Goal: Task Accomplishment & Management: Use online tool/utility

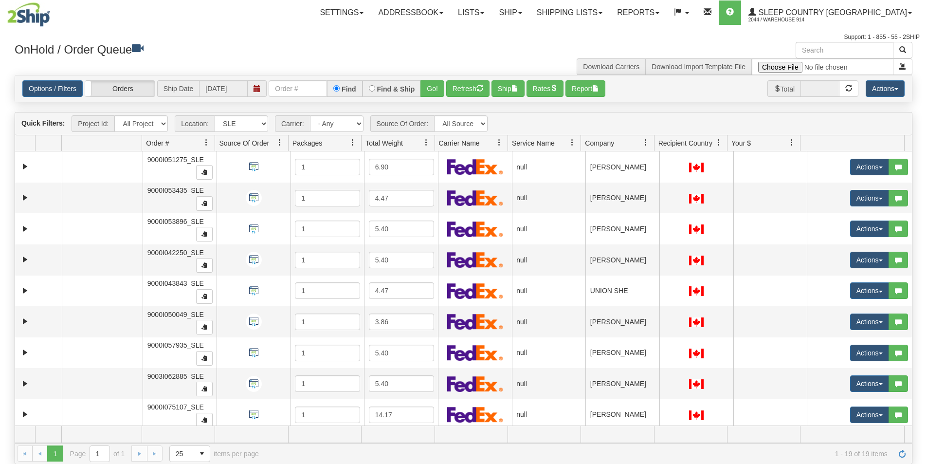
select select "7603"
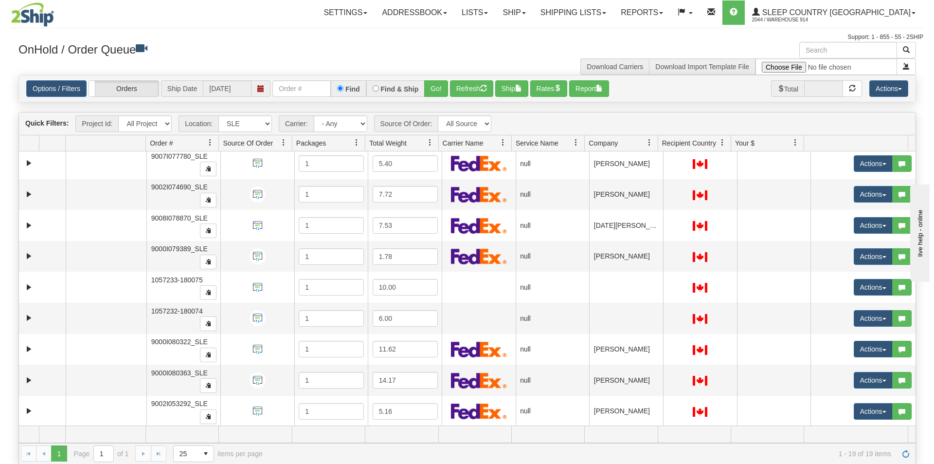
scroll to position [314, 0]
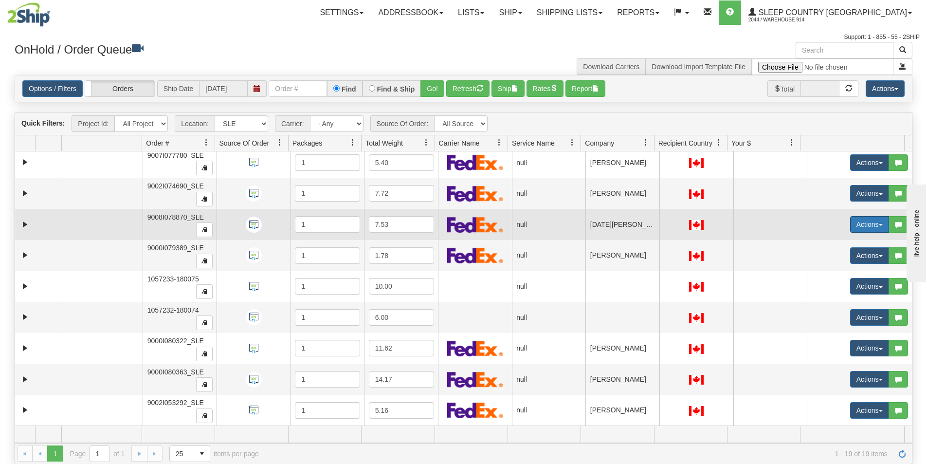
click at [879, 225] on span "button" at bounding box center [881, 225] width 4 height 2
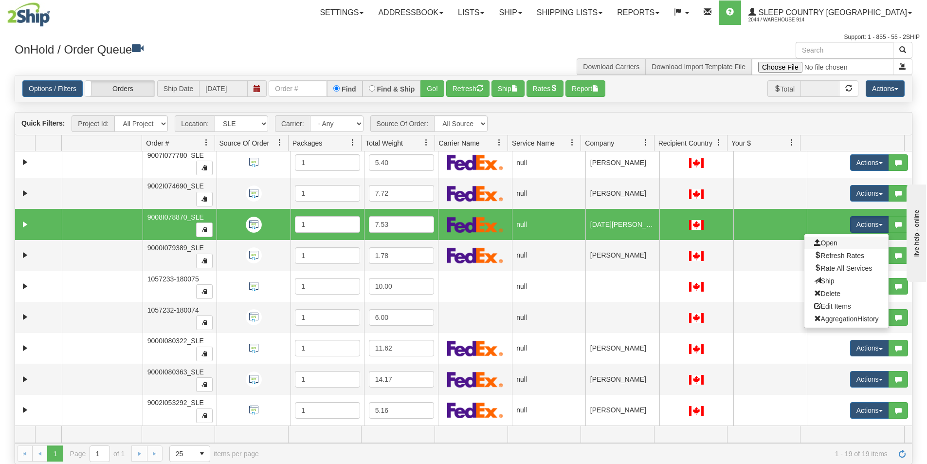
click at [835, 244] on link "Open" at bounding box center [846, 243] width 84 height 13
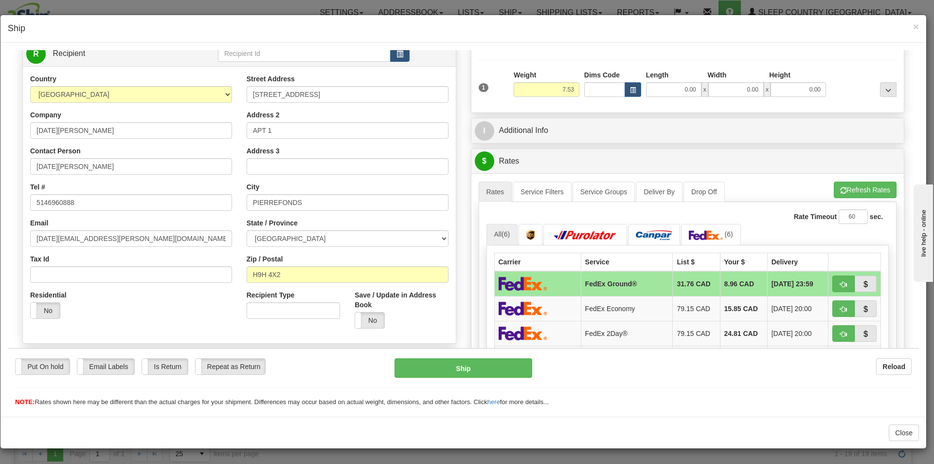
scroll to position [0, 0]
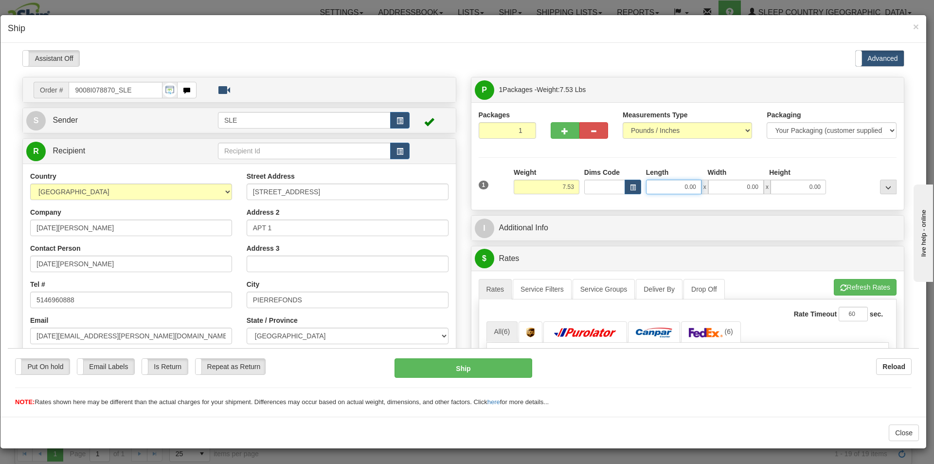
click at [687, 183] on input "0.00" at bounding box center [673, 186] width 55 height 15
click at [687, 183] on input "Length" at bounding box center [673, 186] width 55 height 15
type input "10.50"
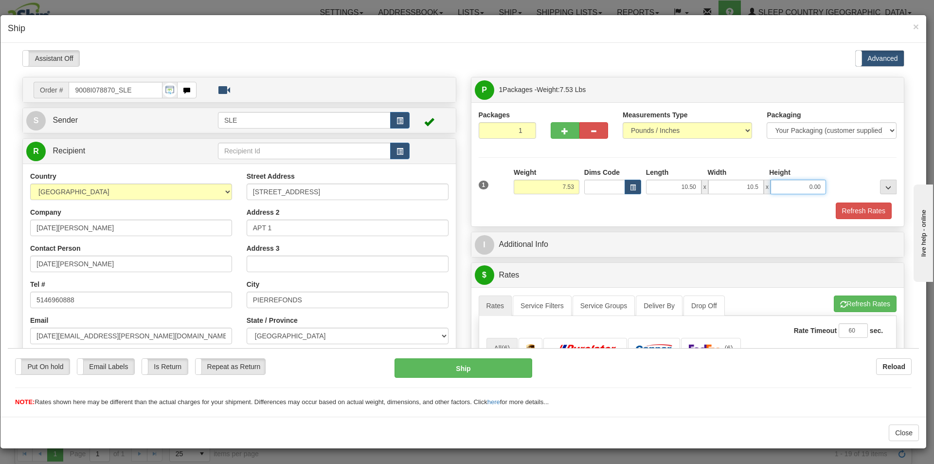
type input "10.50"
type input "20.00"
click at [799, 228] on div "P Packages 1 Packages - Weight: 7.53 Lbs Shipment Level Shipm. Package Level Pa…" at bounding box center [688, 445] width 449 height 738
click at [844, 208] on button "Refresh Rates" at bounding box center [864, 210] width 56 height 17
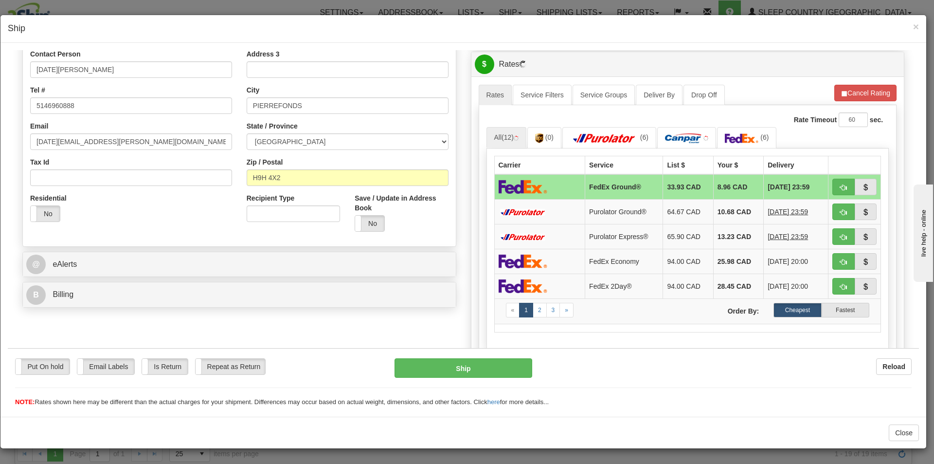
scroll to position [195, 0]
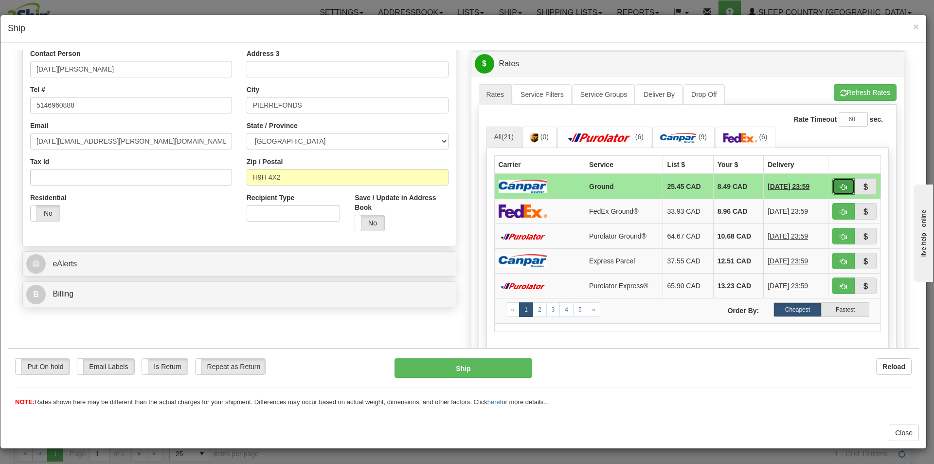
click at [841, 186] on span "button" at bounding box center [844, 186] width 7 height 6
type input "1"
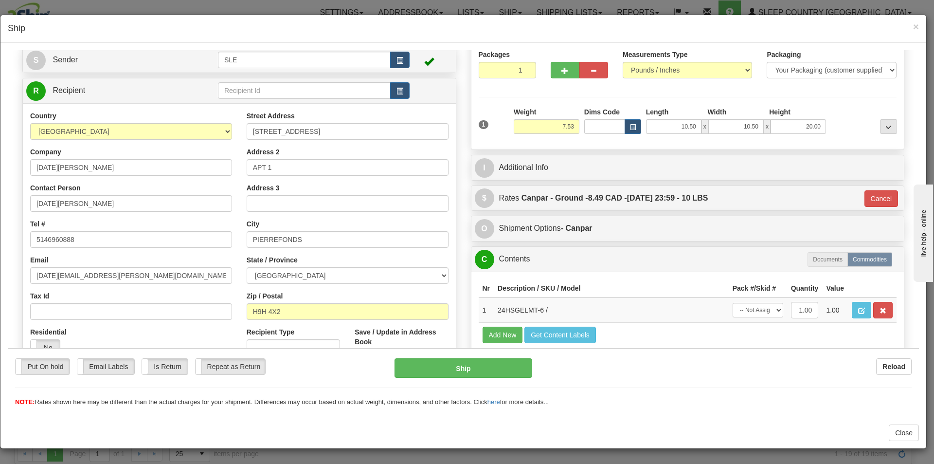
scroll to position [52, 0]
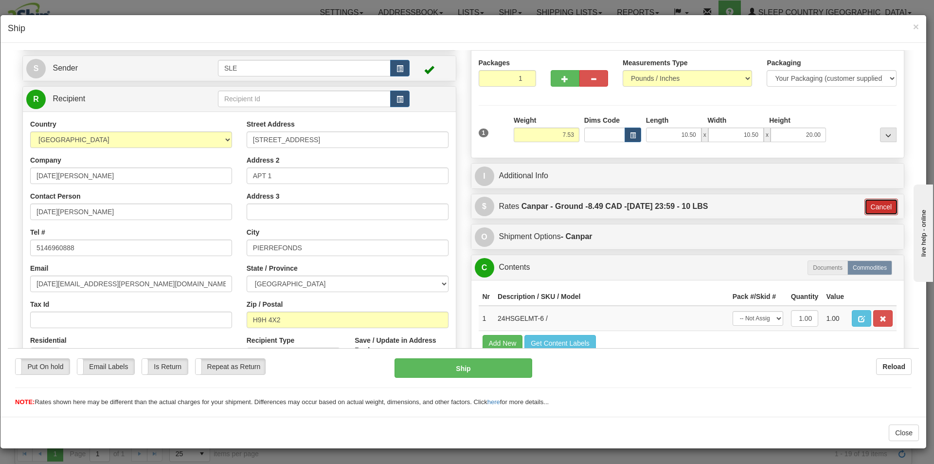
click at [874, 206] on button "Cancel" at bounding box center [882, 206] width 34 height 17
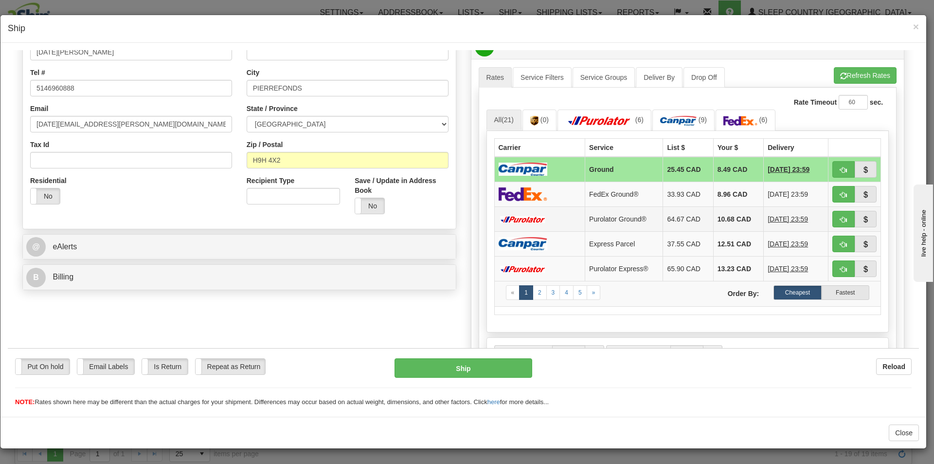
scroll to position [195, 0]
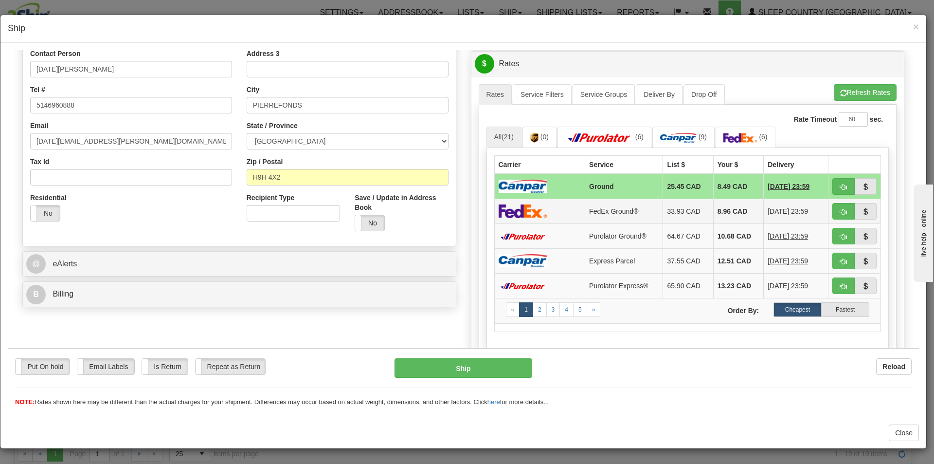
click at [713, 209] on td "8.96 CAD" at bounding box center [738, 210] width 50 height 25
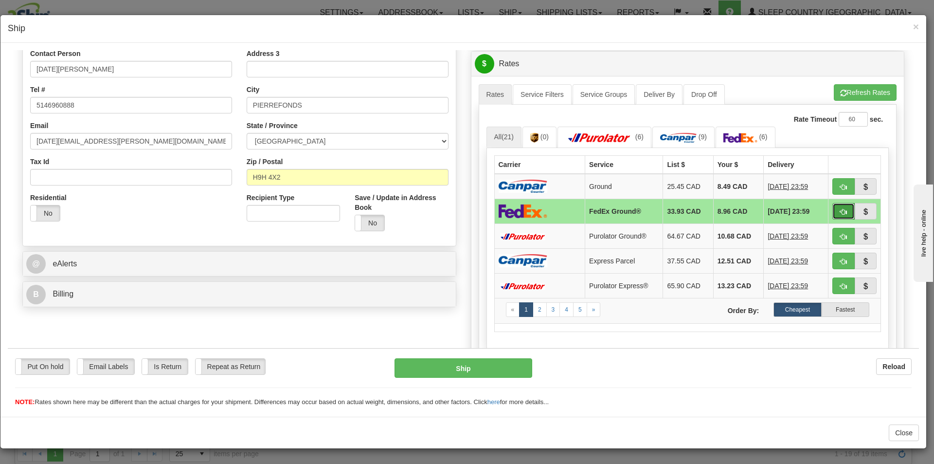
click at [841, 212] on span "button" at bounding box center [844, 211] width 7 height 6
type input "92"
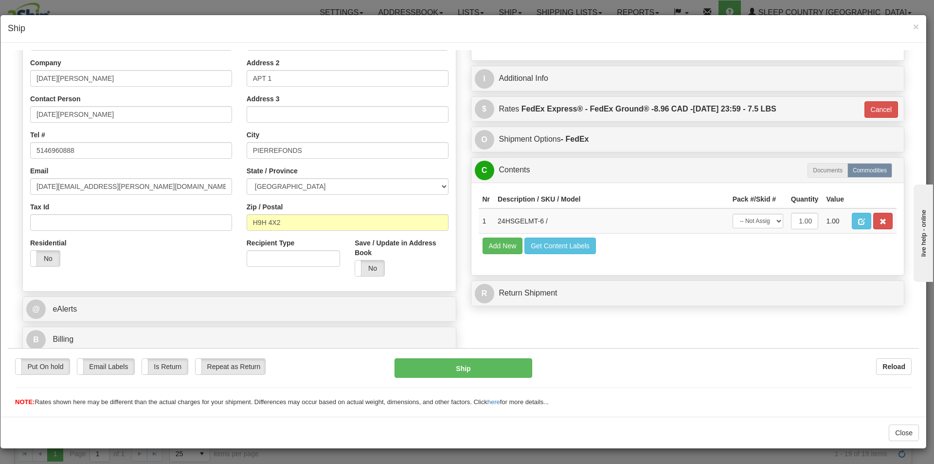
scroll to position [149, 0]
click at [771, 225] on select "-- Not Assigned -- Package 1" at bounding box center [758, 220] width 51 height 15
select select "0"
click at [733, 213] on select "-- Not Assigned -- Package 1" at bounding box center [758, 220] width 51 height 15
click at [472, 363] on button "Ship" at bounding box center [463, 367] width 137 height 19
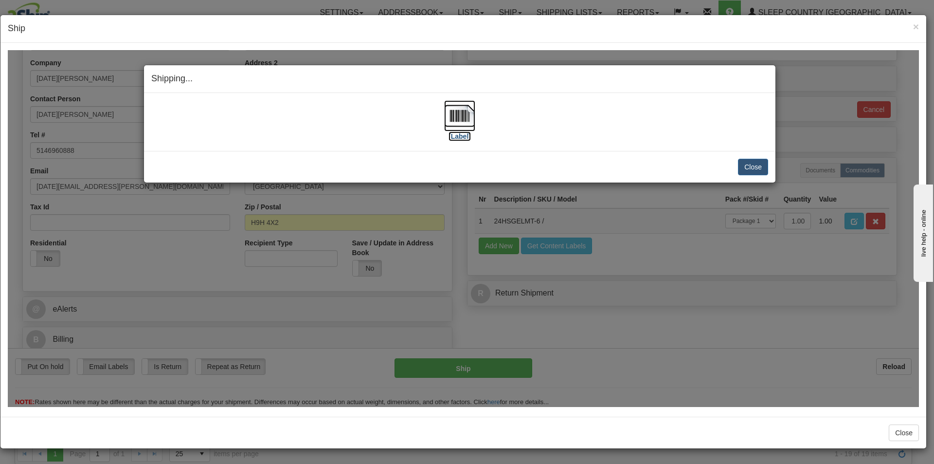
click at [461, 122] on img at bounding box center [459, 115] width 31 height 31
click at [750, 165] on button "Close" at bounding box center [753, 166] width 30 height 17
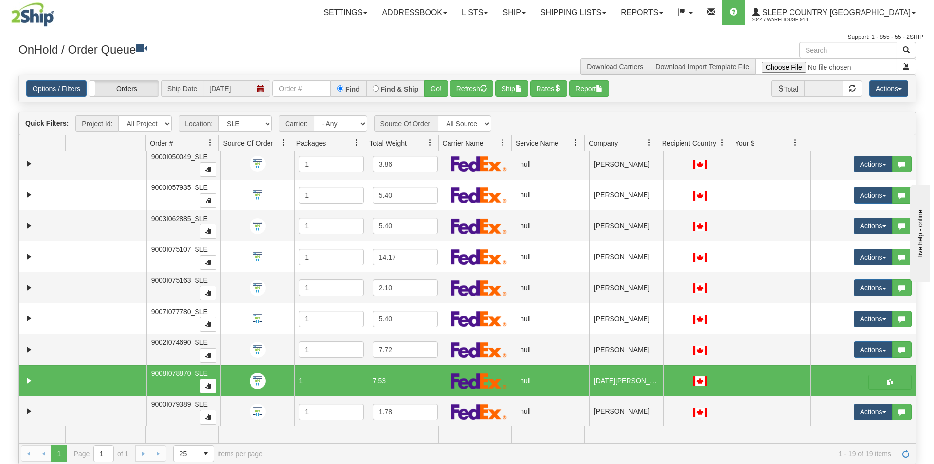
scroll to position [147, 0]
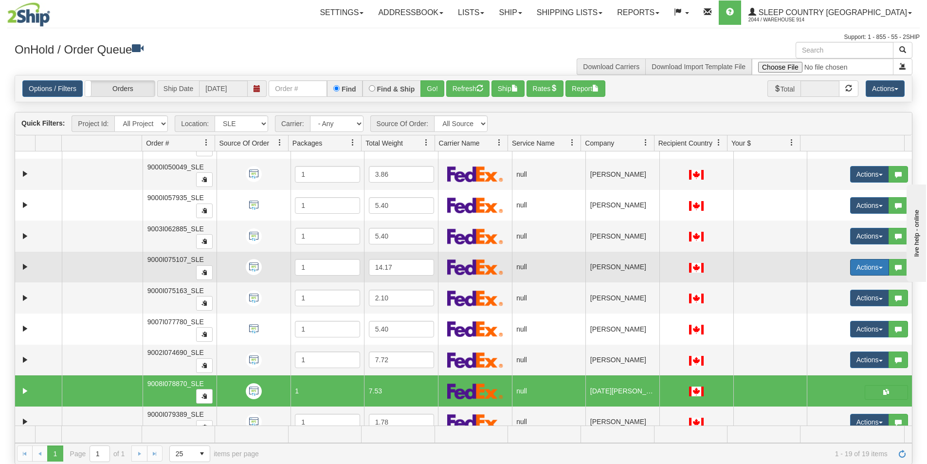
click at [854, 270] on button "Actions" at bounding box center [869, 267] width 39 height 17
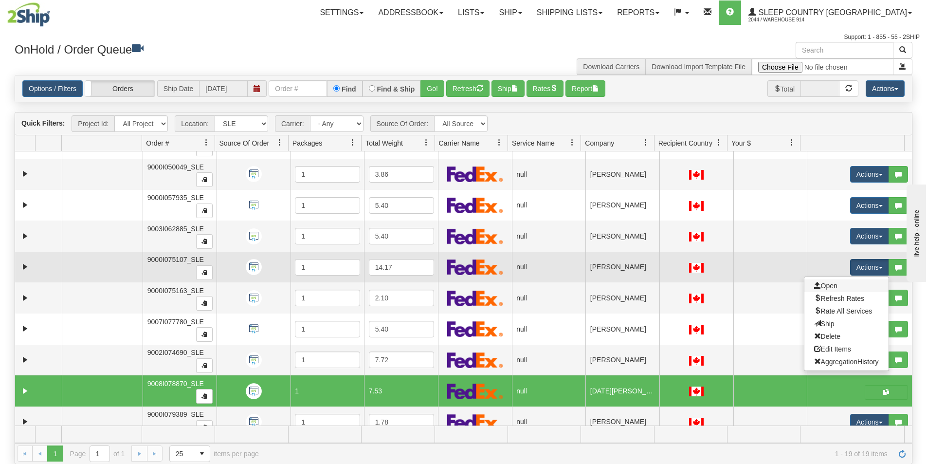
click at [843, 288] on link "Open" at bounding box center [846, 285] width 84 height 13
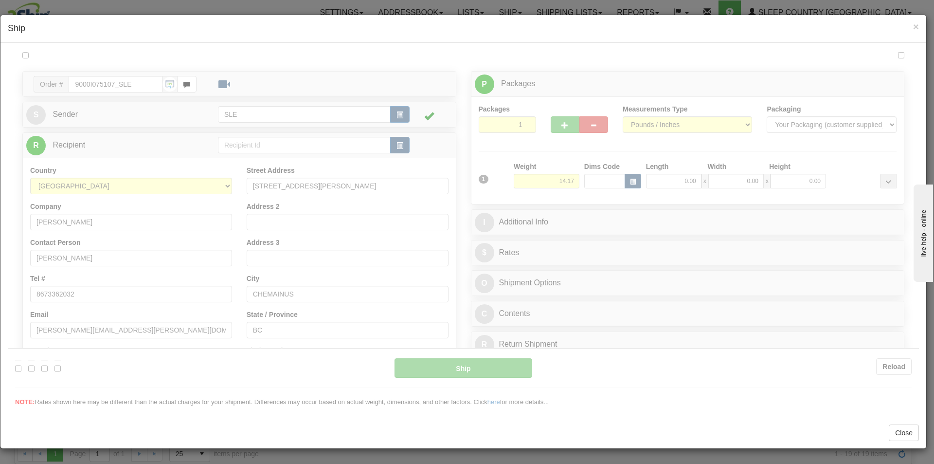
scroll to position [0, 0]
type input "17:11"
type input "16:00"
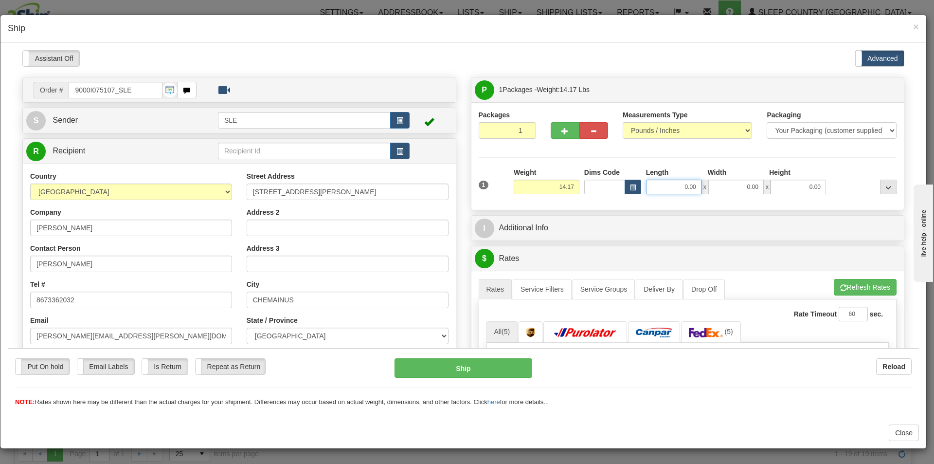
click at [676, 182] on input "0.00" at bounding box center [673, 186] width 55 height 15
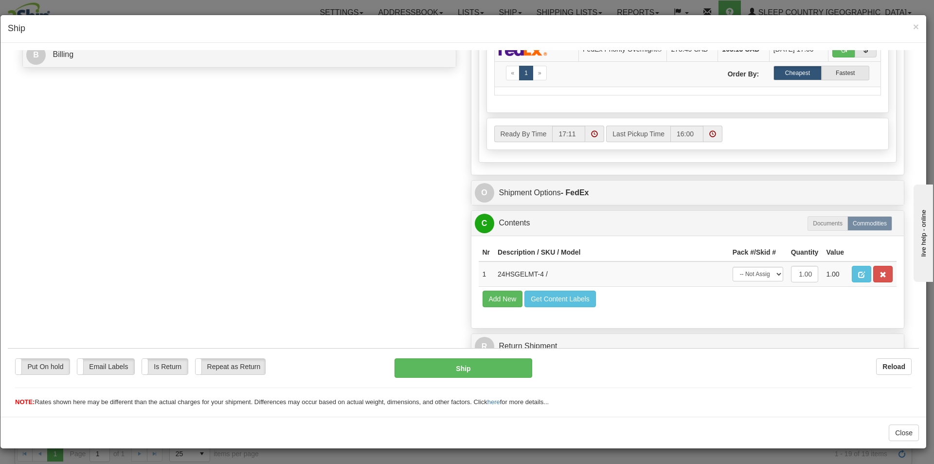
scroll to position [444, 0]
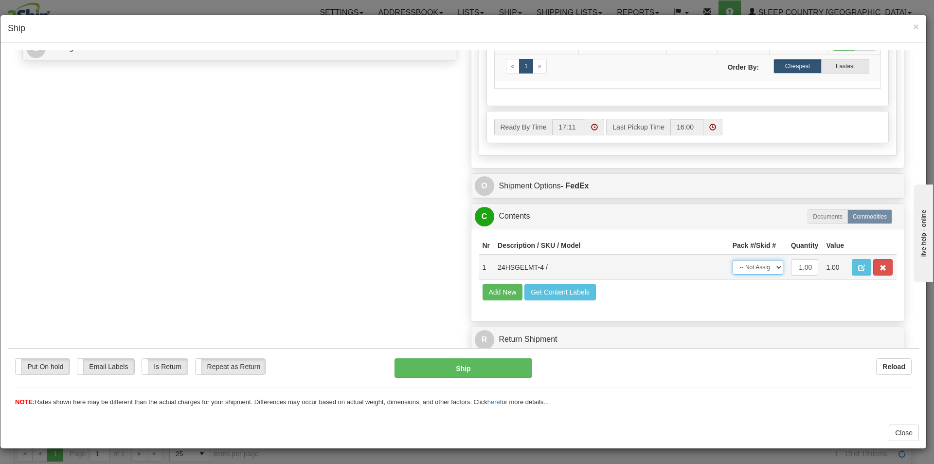
type input "0.00"
click at [762, 269] on select "-- Not Assigned -- Package 1" at bounding box center [758, 266] width 51 height 15
select select "0"
click at [733, 259] on select "-- Not Assigned -- Package 1" at bounding box center [758, 266] width 51 height 15
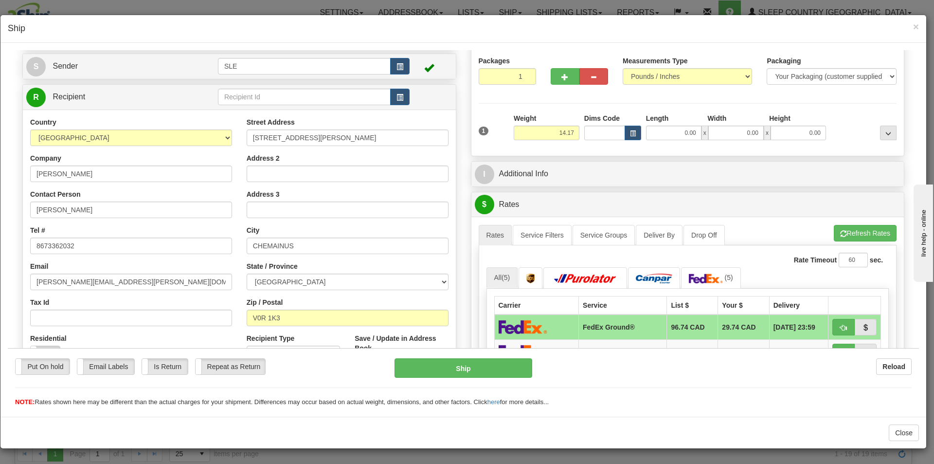
scroll to position [0, 0]
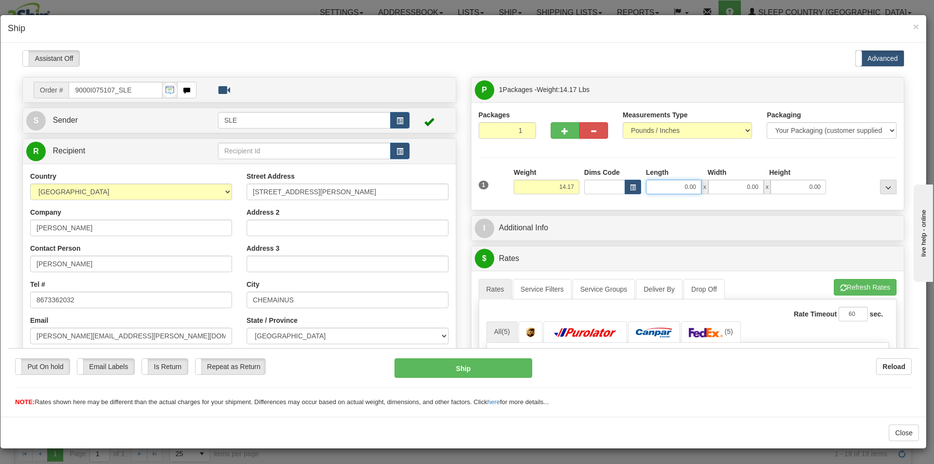
click at [683, 192] on input "0.00" at bounding box center [673, 186] width 55 height 15
type input "12.75"
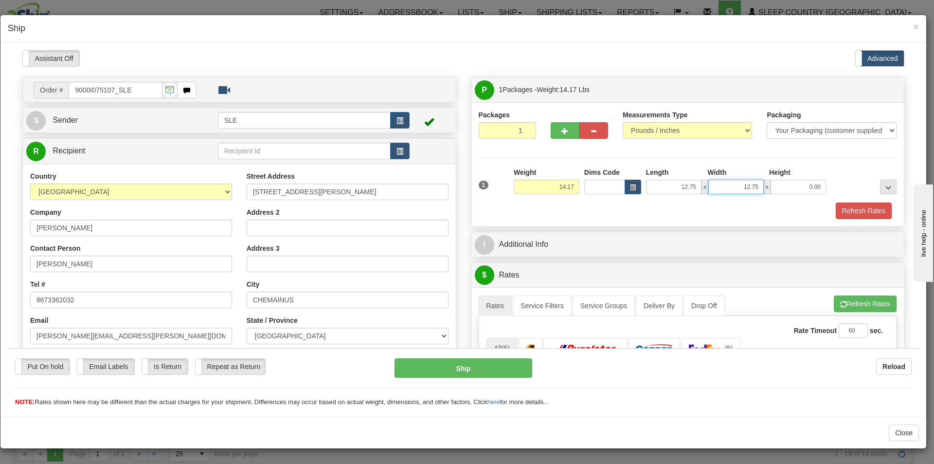
type input "12.75"
type input "23.00"
click at [836, 230] on div "P Packages 1 Packages - Weight: 14.17 Lbs Shipment Level Shipm. Package Level P…" at bounding box center [688, 445] width 449 height 738
click at [853, 215] on button "Refresh Rates" at bounding box center [864, 210] width 56 height 17
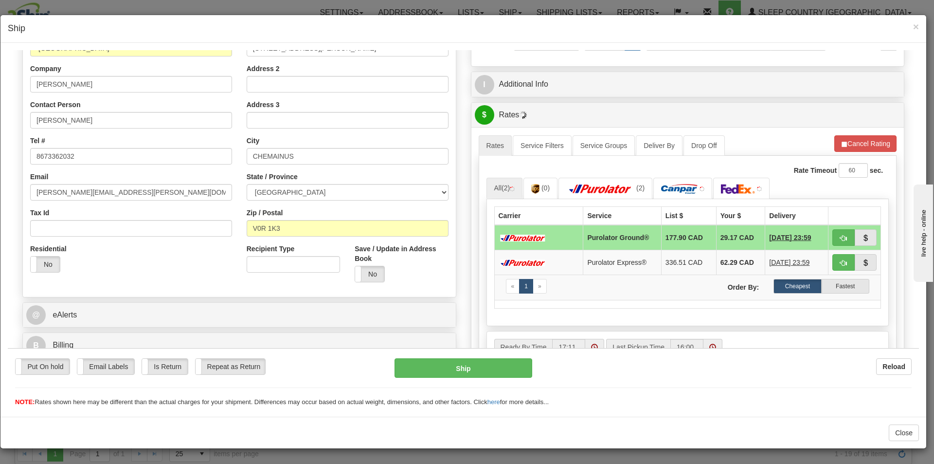
scroll to position [146, 0]
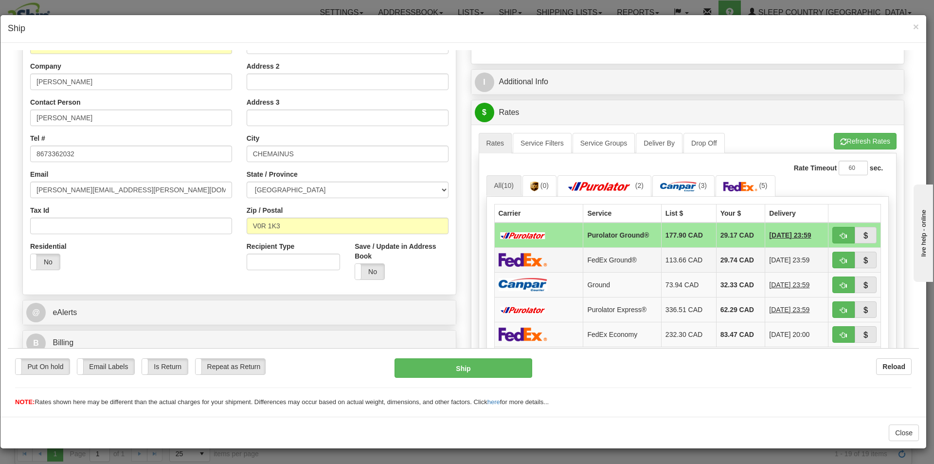
click at [676, 258] on td "113.66 CAD" at bounding box center [688, 259] width 55 height 25
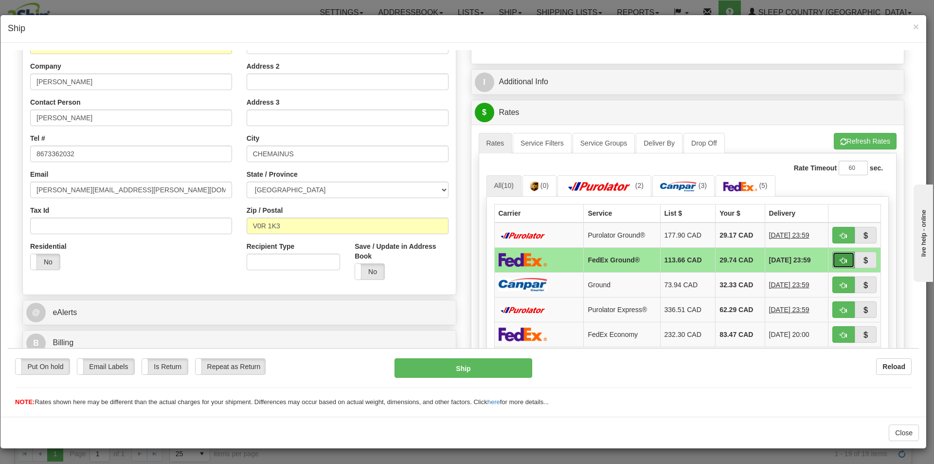
click at [841, 259] on span "button" at bounding box center [844, 260] width 7 height 6
type input "92"
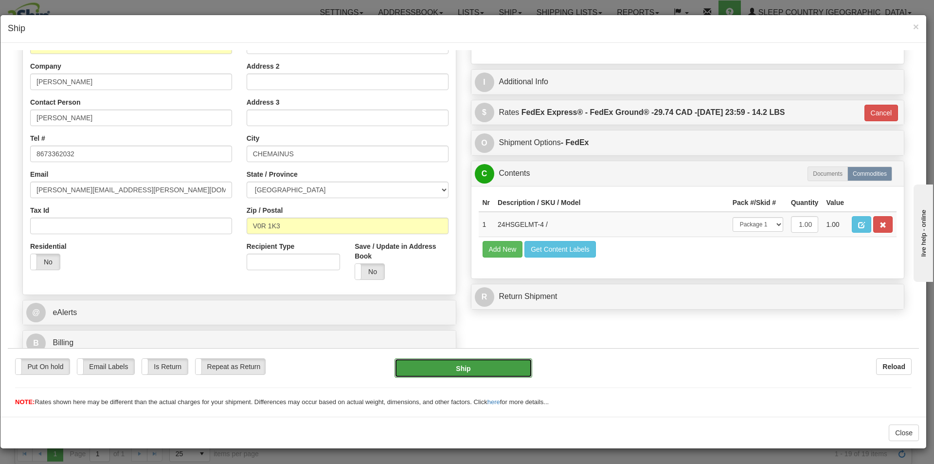
click at [476, 366] on button "Ship" at bounding box center [463, 367] width 137 height 19
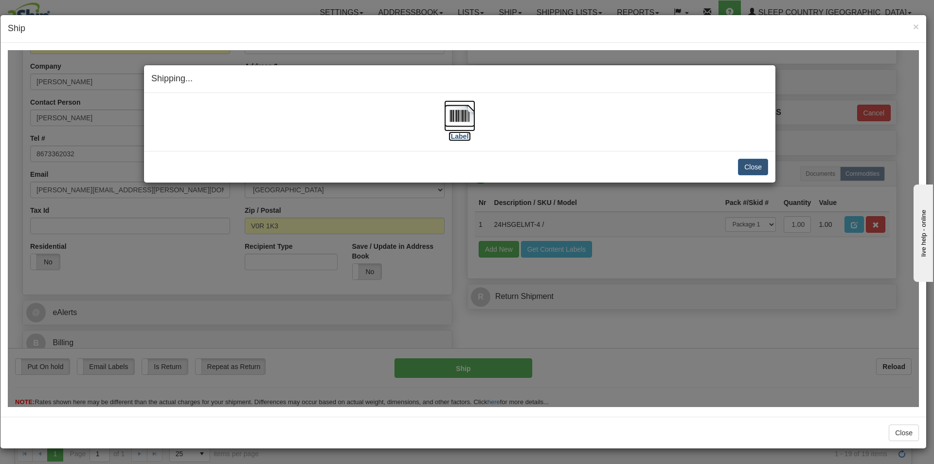
click at [463, 121] on img at bounding box center [459, 115] width 31 height 31
click at [747, 165] on button "Close" at bounding box center [753, 166] width 30 height 17
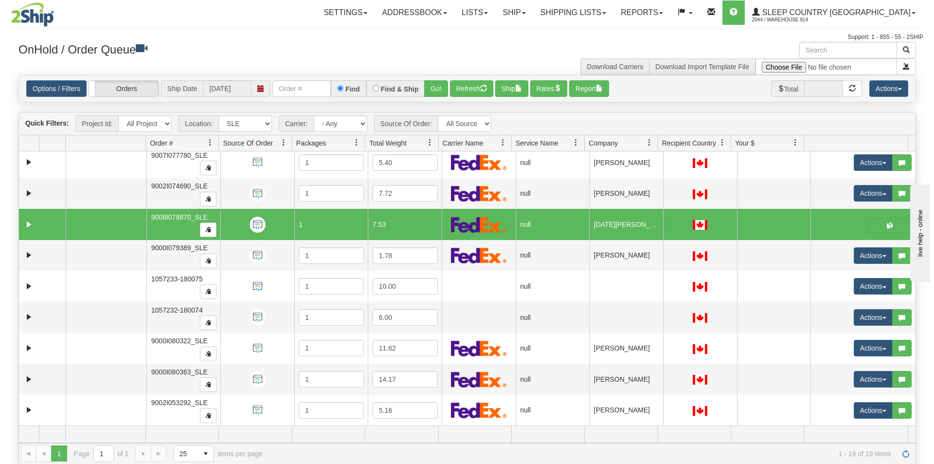
scroll to position [49, 0]
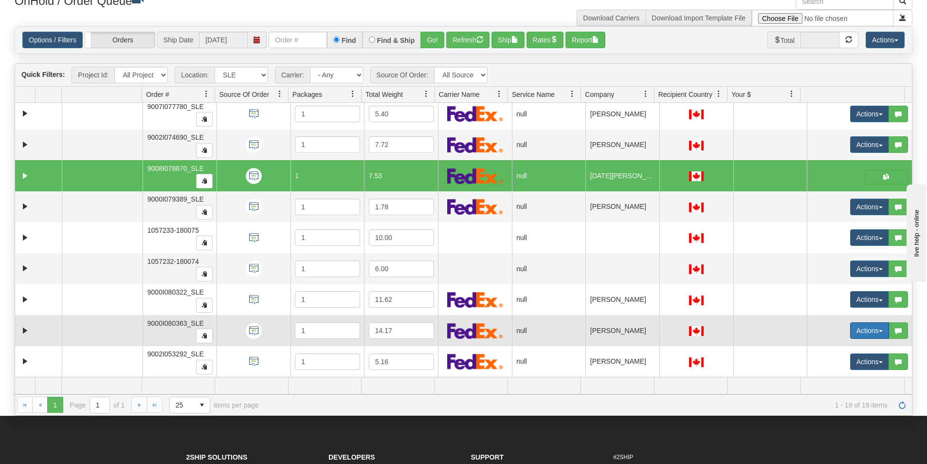
click at [850, 337] on button "Actions" at bounding box center [869, 330] width 39 height 17
click at [842, 345] on link "Open" at bounding box center [846, 349] width 84 height 13
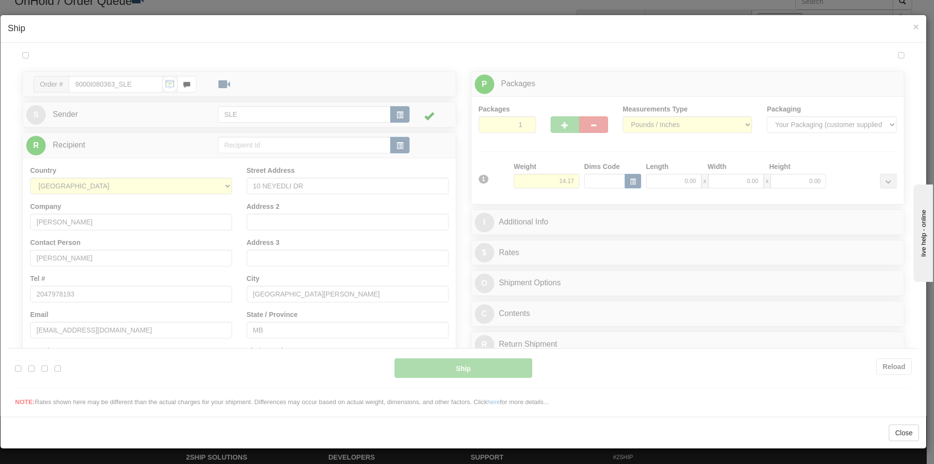
scroll to position [0, 0]
type input "17:14"
type input "16:00"
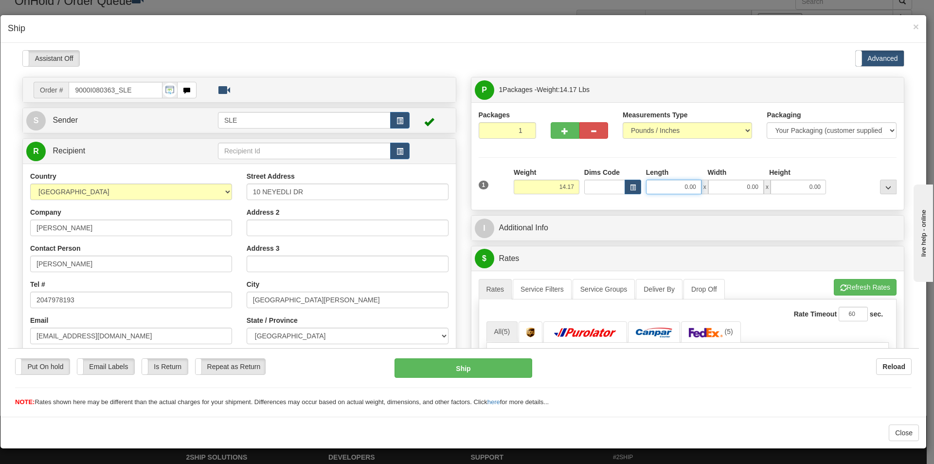
click at [691, 185] on input "0.00" at bounding box center [673, 186] width 55 height 15
type input "12.75"
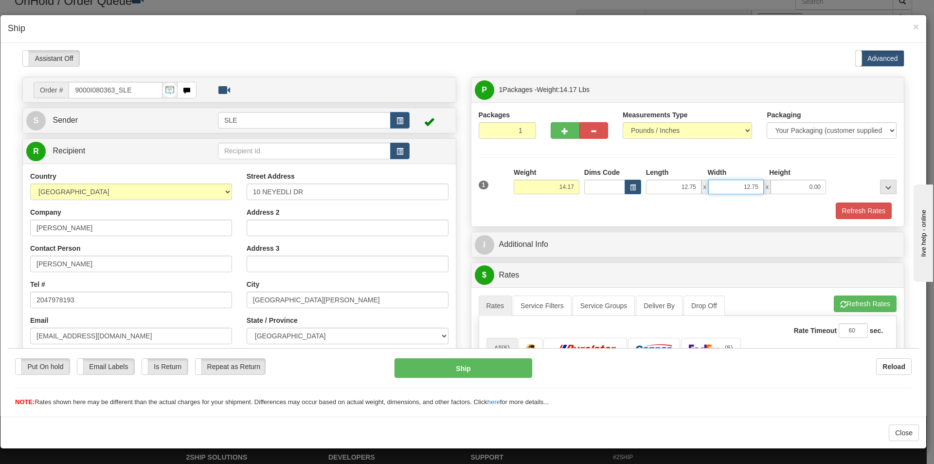
type input "12.75"
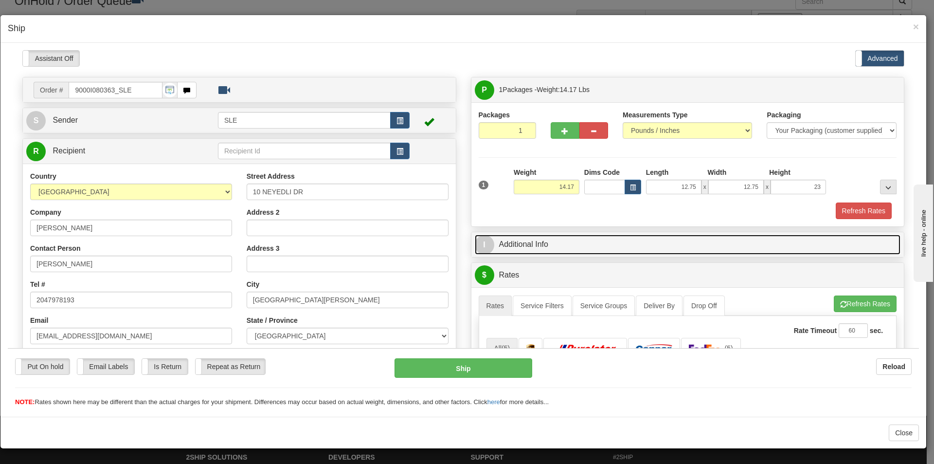
type input "23.00"
click at [800, 238] on link "I Additional Info" at bounding box center [688, 244] width 426 height 20
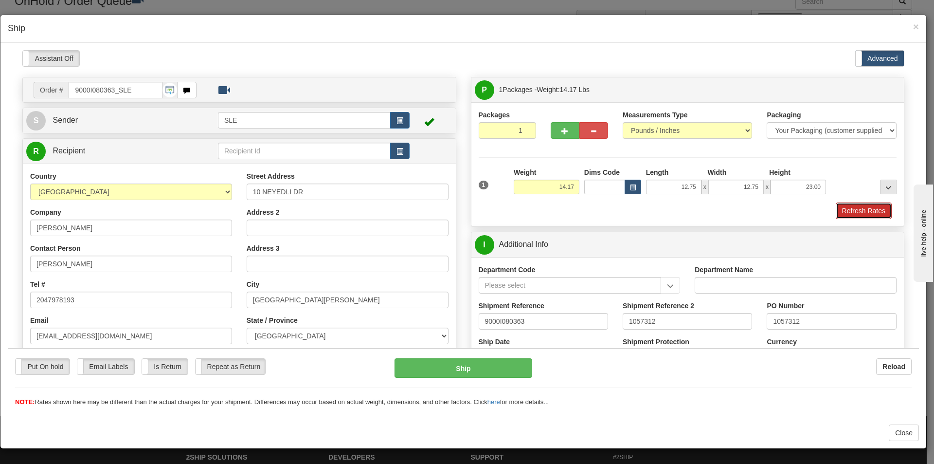
click at [851, 210] on button "Refresh Rates" at bounding box center [864, 210] width 56 height 17
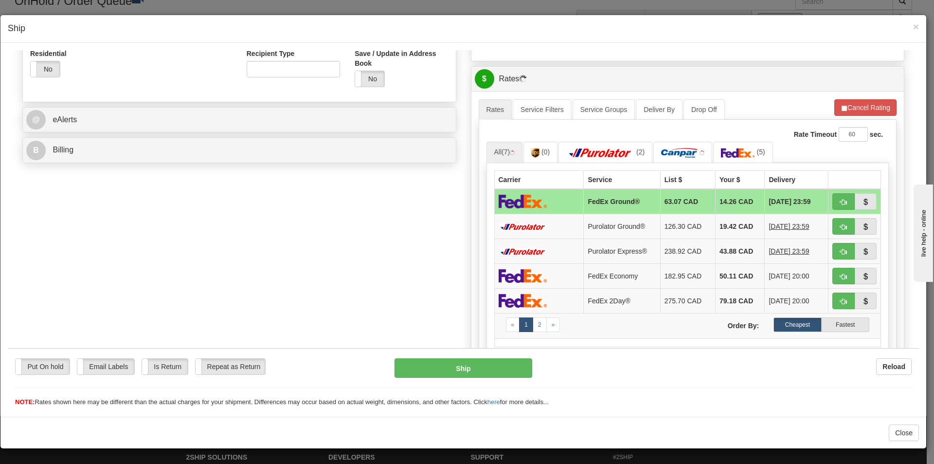
scroll to position [341, 0]
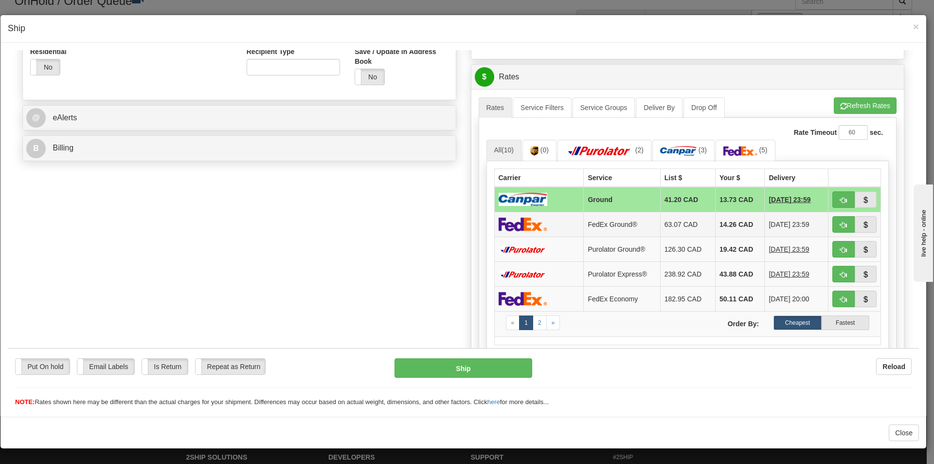
click at [724, 223] on td "14.26 CAD" at bounding box center [740, 223] width 49 height 25
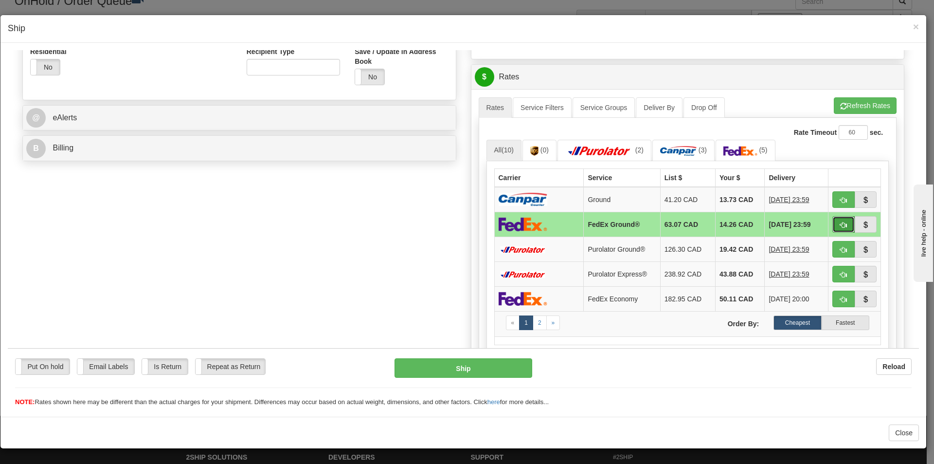
click at [841, 227] on button "button" at bounding box center [844, 224] width 22 height 17
type input "92"
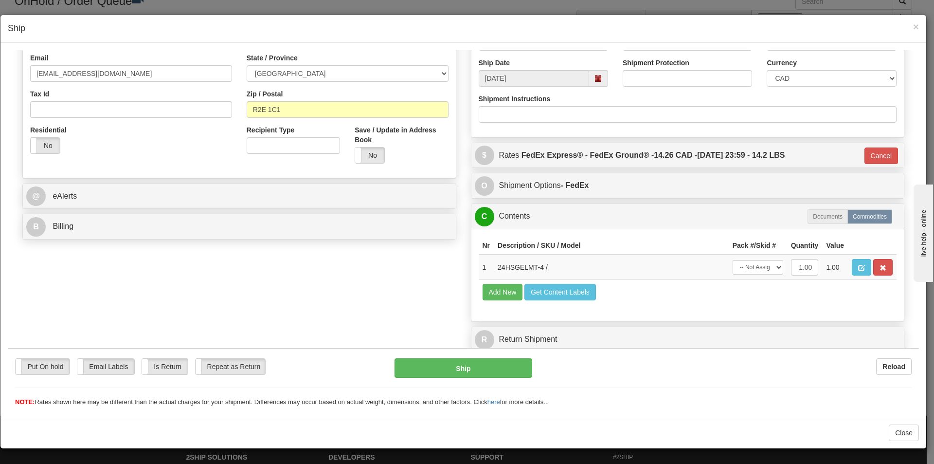
scroll to position [262, 0]
click at [748, 264] on select "-- Not Assigned -- Package 1" at bounding box center [758, 266] width 51 height 15
select select "0"
click at [733, 259] on select "-- Not Assigned -- Package 1" at bounding box center [758, 266] width 51 height 15
click at [456, 370] on button "Ship" at bounding box center [463, 367] width 137 height 19
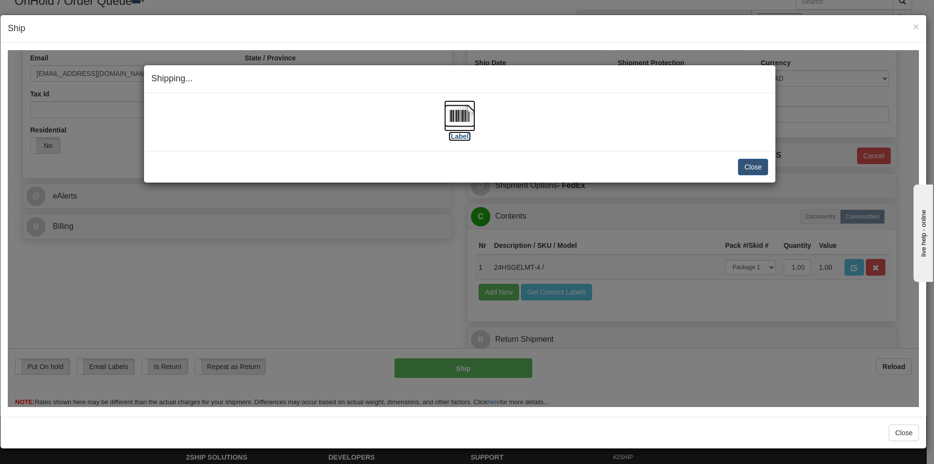
click at [464, 121] on img at bounding box center [459, 115] width 31 height 31
click at [755, 180] on div "Close [PERSON_NAME] Shipment and Quit Pickup Quit Pickup ONLY" at bounding box center [460, 166] width 632 height 32
click at [755, 167] on button "Close" at bounding box center [753, 166] width 30 height 17
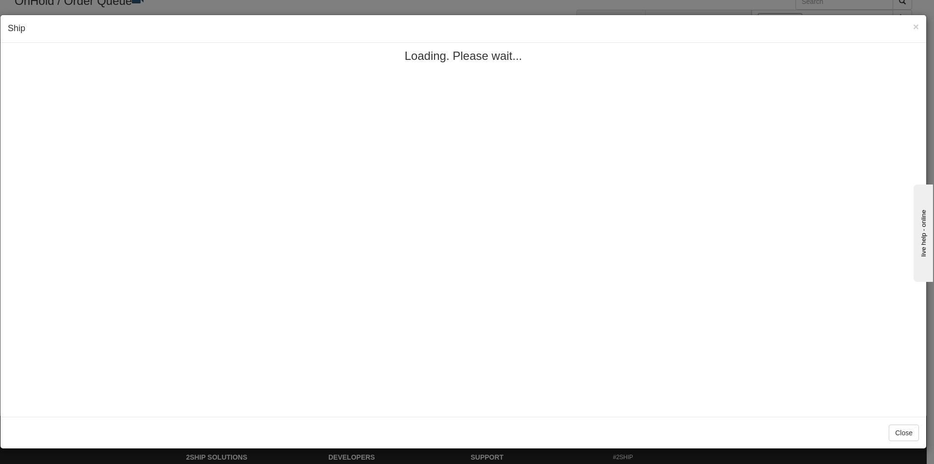
scroll to position [0, 0]
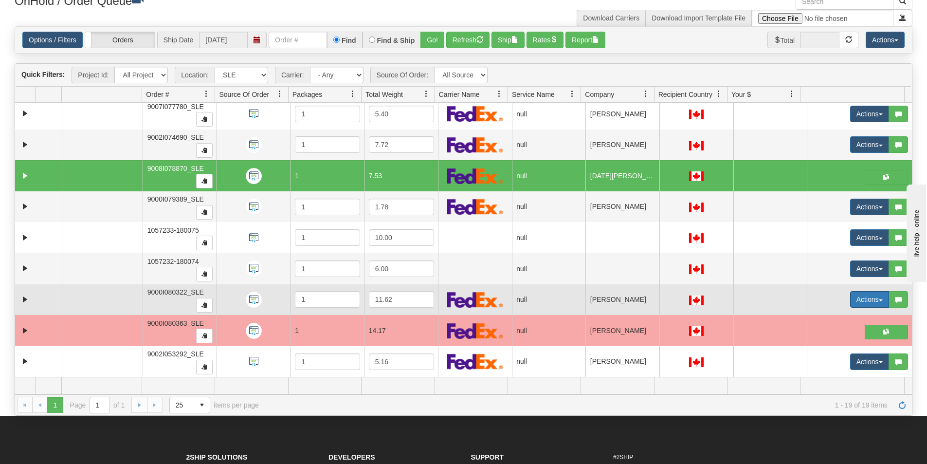
click at [855, 302] on button "Actions" at bounding box center [869, 299] width 39 height 17
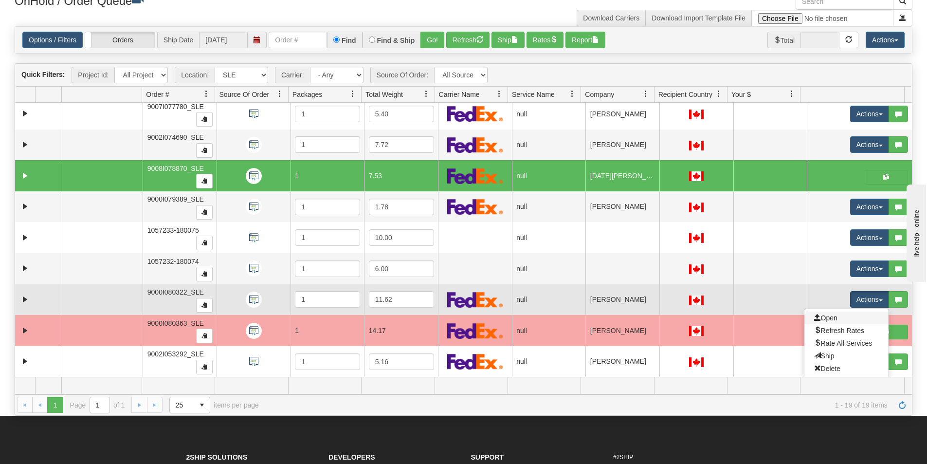
click at [853, 321] on link "Open" at bounding box center [846, 317] width 84 height 13
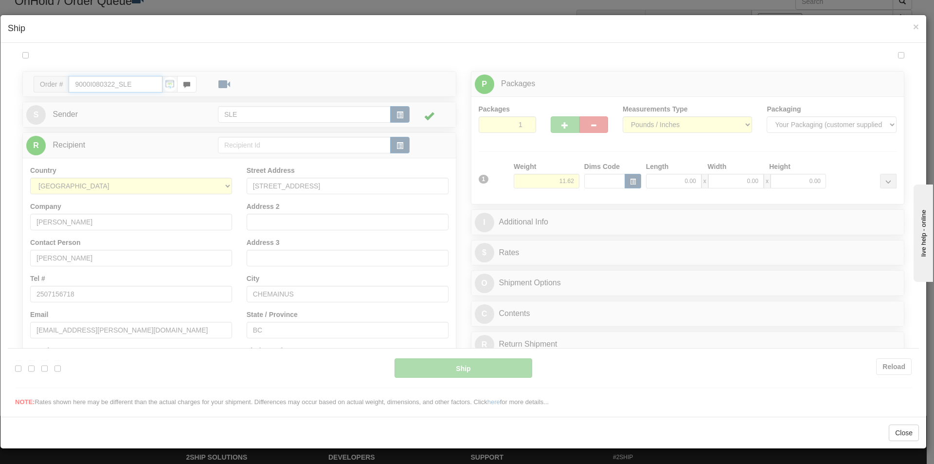
type input "17:15"
type input "16:00"
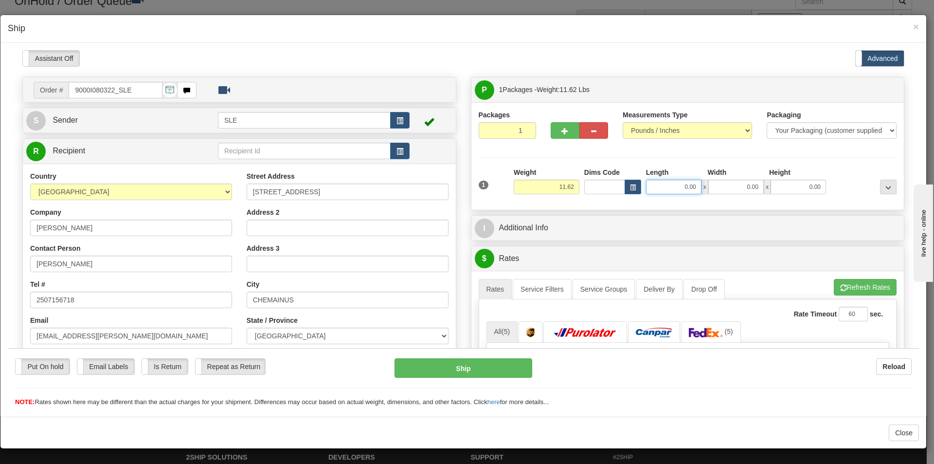
click at [671, 189] on input "0.00" at bounding box center [673, 186] width 55 height 15
type input "11.25"
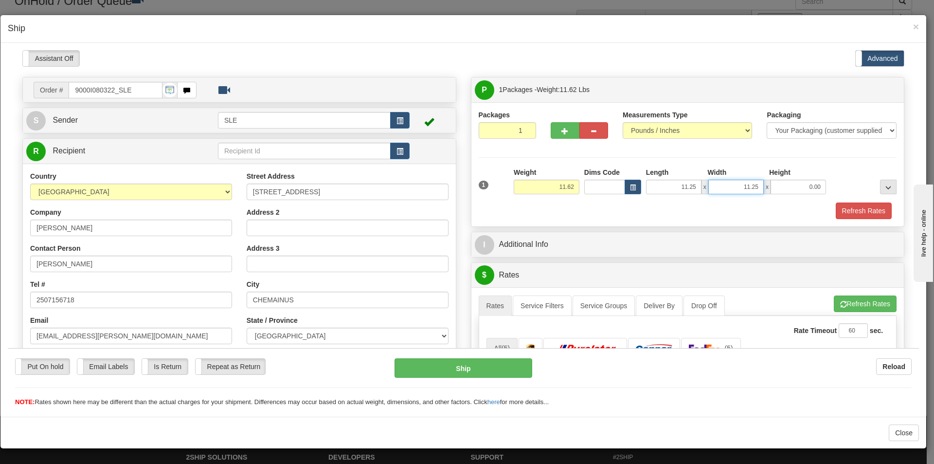
type input "11.25"
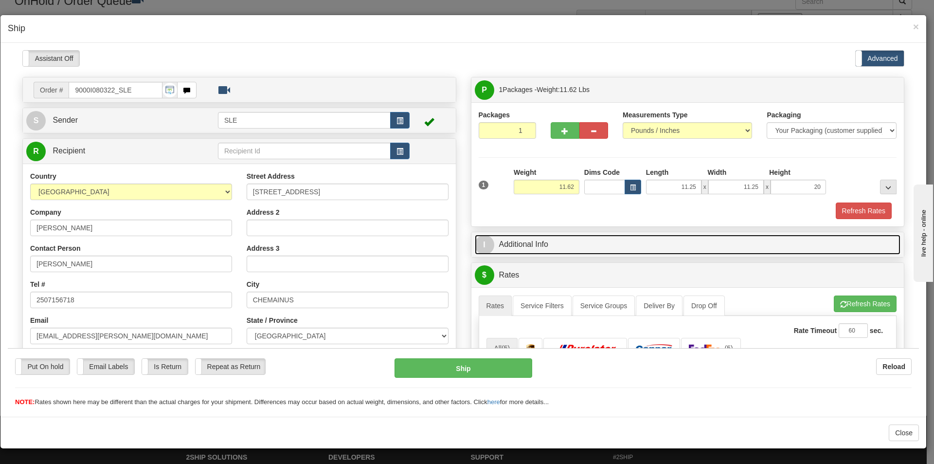
type input "20.00"
click at [843, 240] on link "I Additional Info" at bounding box center [688, 244] width 426 height 20
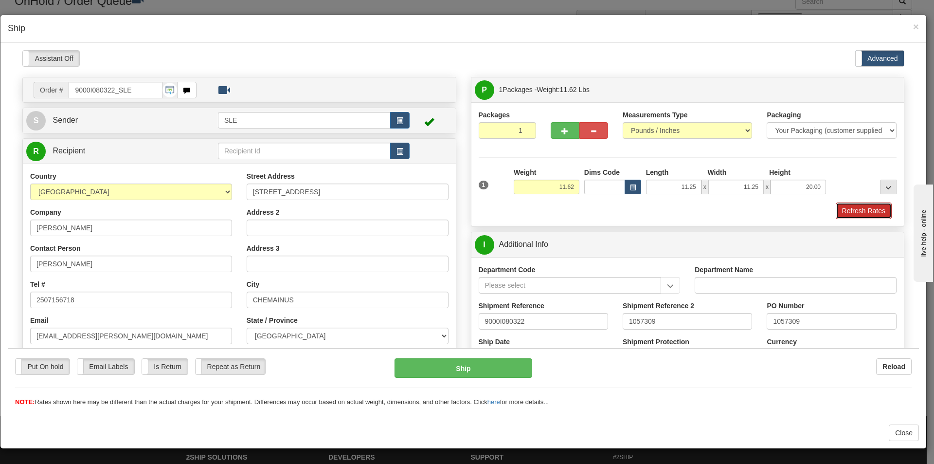
click at [850, 207] on button "Refresh Rates" at bounding box center [864, 210] width 56 height 17
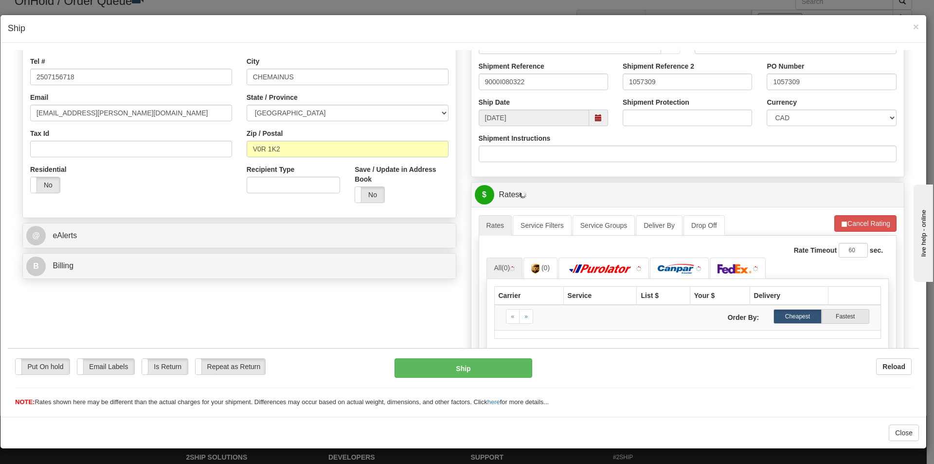
scroll to position [292, 0]
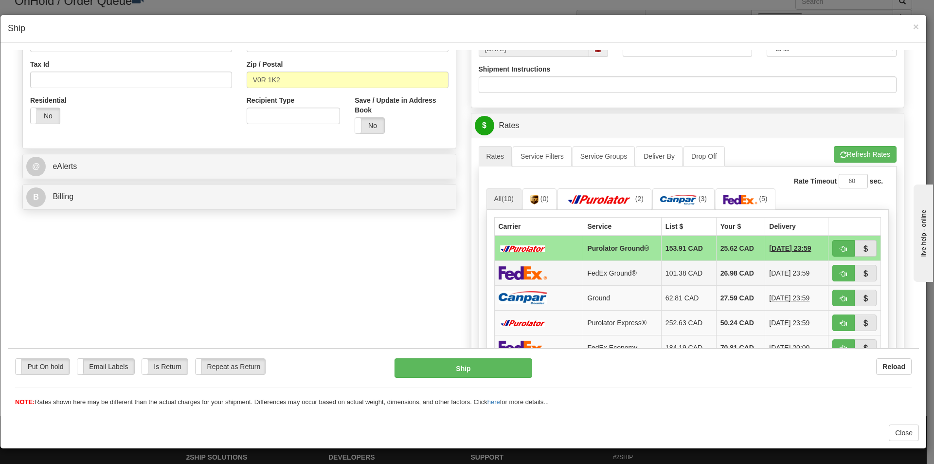
click at [716, 273] on td "26.98 CAD" at bounding box center [740, 272] width 49 height 25
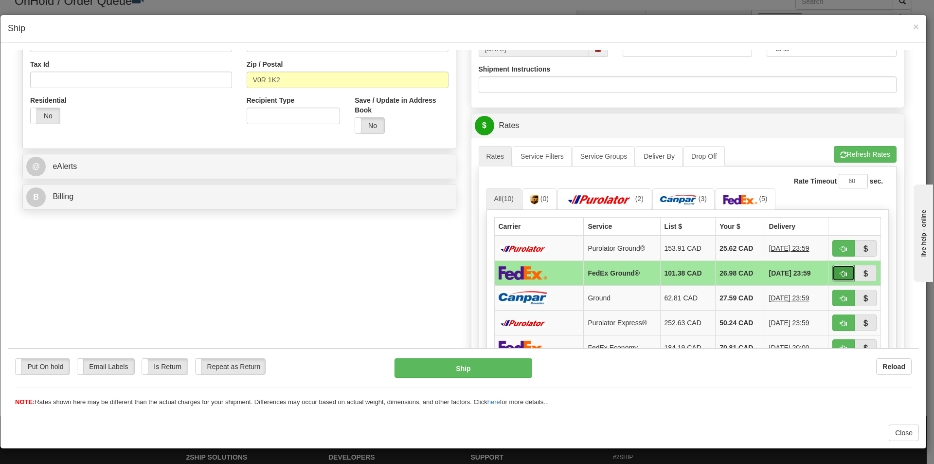
click at [841, 275] on span "button" at bounding box center [844, 273] width 7 height 6
type input "92"
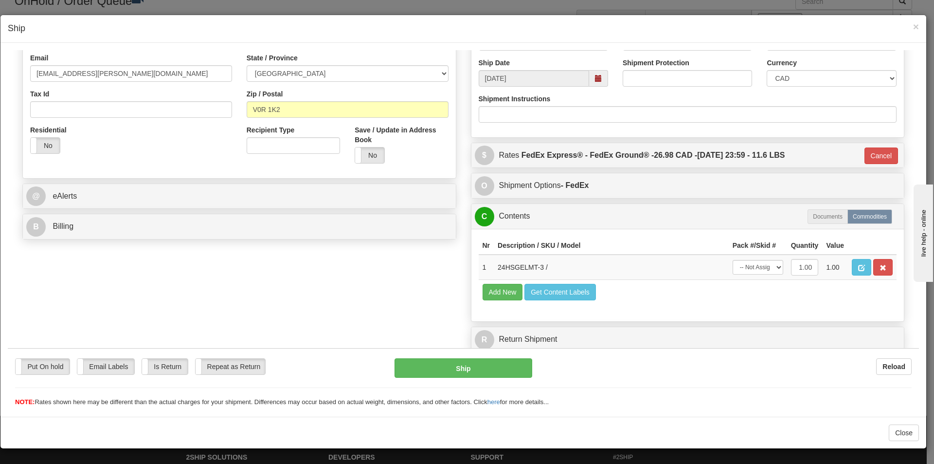
scroll to position [262, 0]
click at [741, 268] on select "-- Not Assigned -- Package 1" at bounding box center [758, 266] width 51 height 15
select select "0"
click at [733, 259] on select "-- Not Assigned -- Package 1" at bounding box center [758, 266] width 51 height 15
click at [498, 367] on button "Ship" at bounding box center [463, 367] width 137 height 19
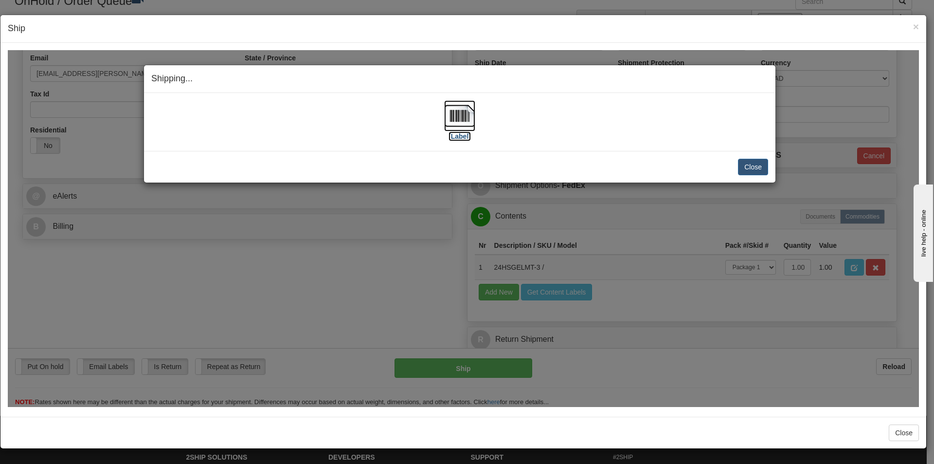
click at [459, 110] on img at bounding box center [459, 115] width 31 height 31
click at [759, 156] on div "Close [PERSON_NAME] Shipment and Quit Pickup Quit Pickup ONLY" at bounding box center [460, 166] width 632 height 32
click at [758, 161] on button "Close" at bounding box center [753, 166] width 30 height 17
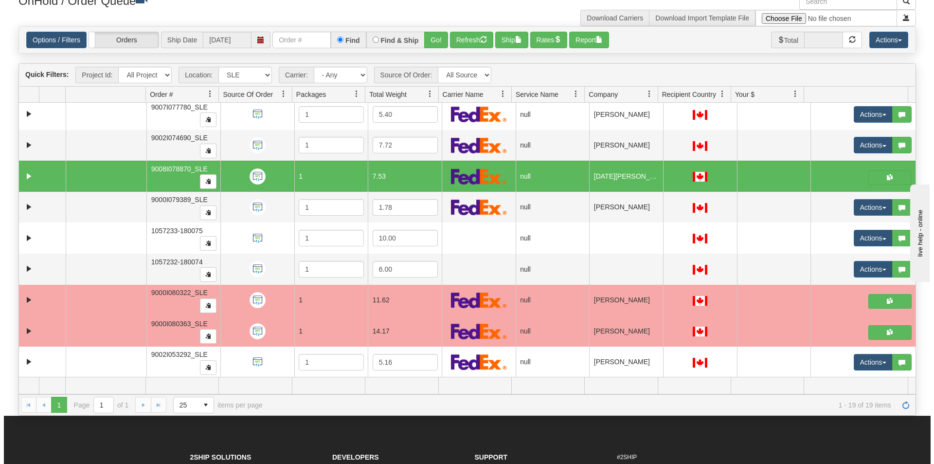
scroll to position [314, 0]
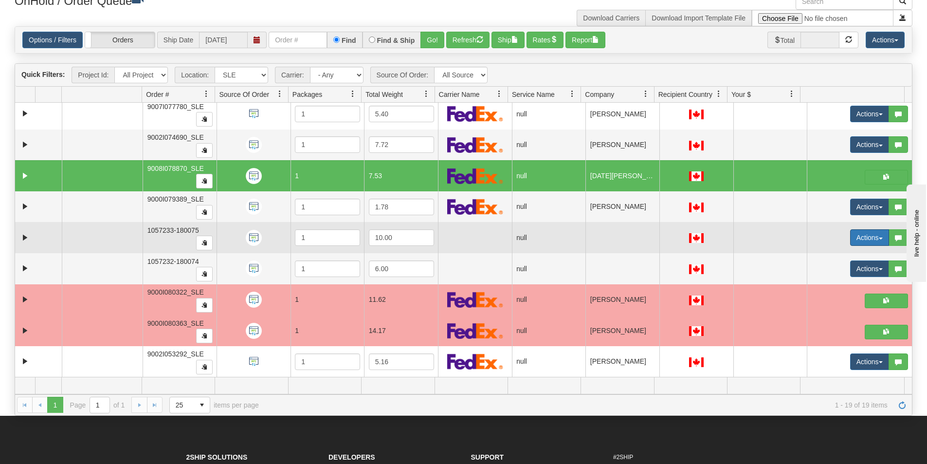
click at [867, 240] on button "Actions" at bounding box center [869, 237] width 39 height 17
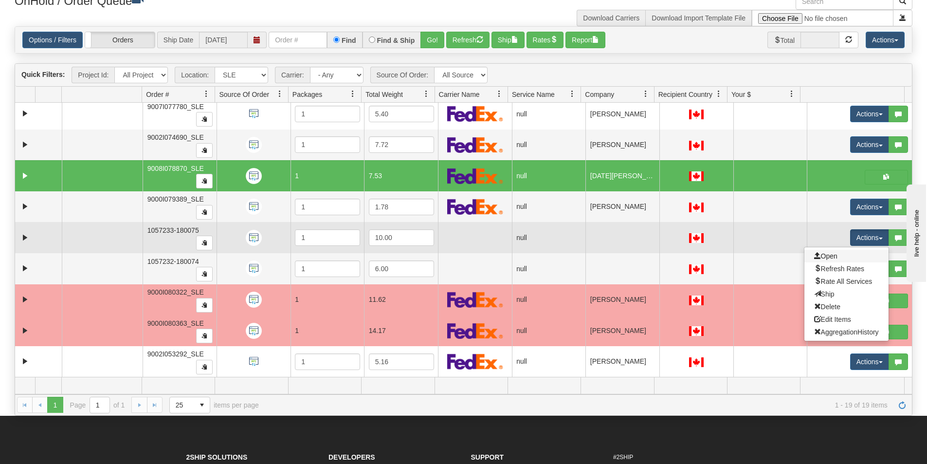
click at [865, 251] on link "Open" at bounding box center [846, 256] width 84 height 13
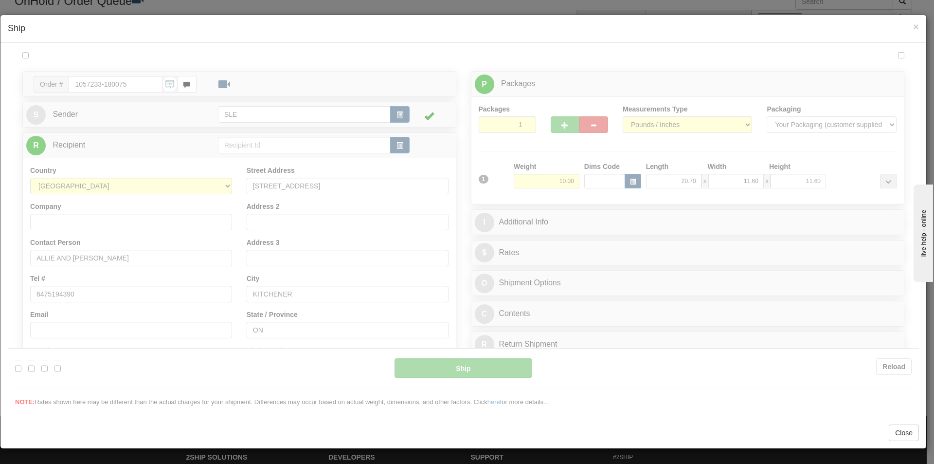
scroll to position [0, 0]
type input "17:18"
type input "16:00"
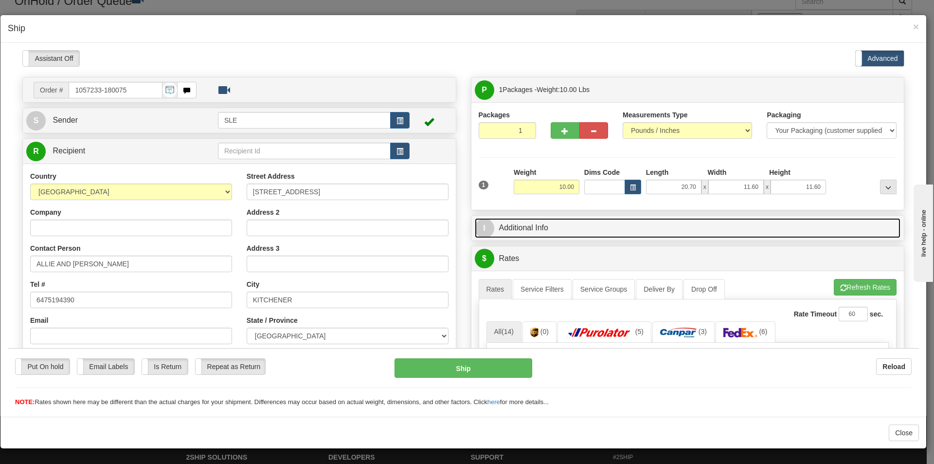
click at [786, 229] on link "I Additional Info" at bounding box center [688, 228] width 426 height 20
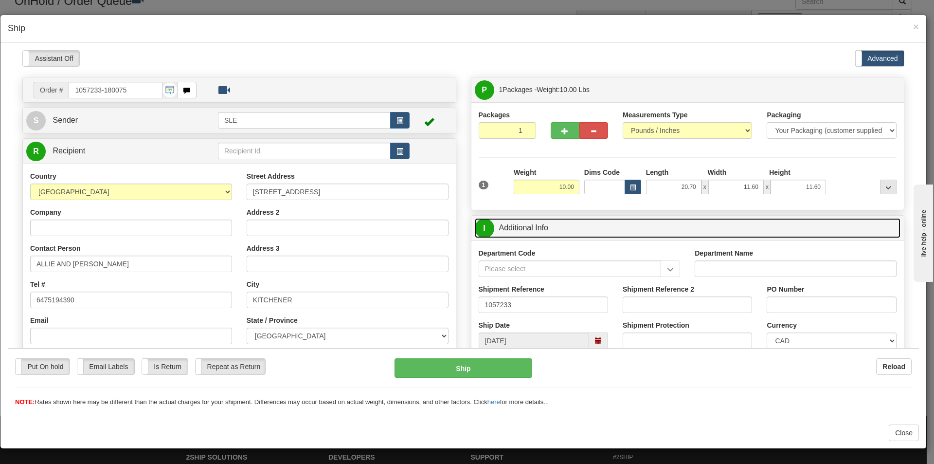
click at [797, 230] on link "I Additional Info" at bounding box center [688, 228] width 426 height 20
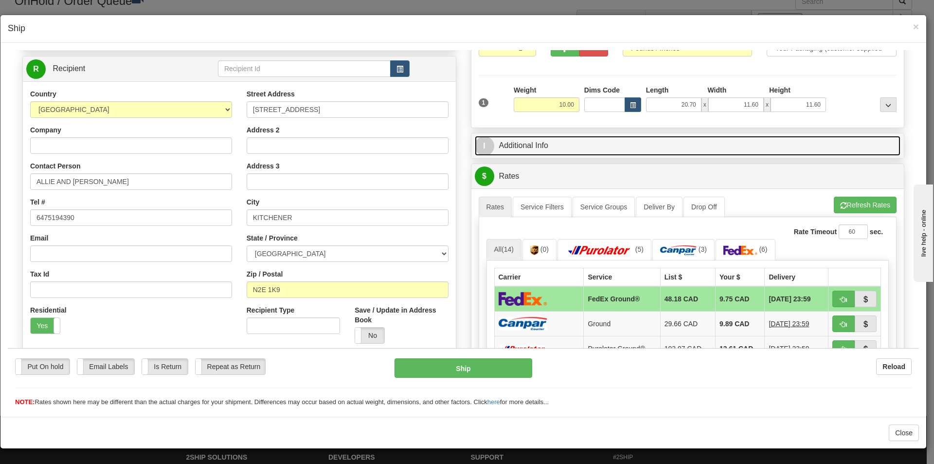
scroll to position [146, 0]
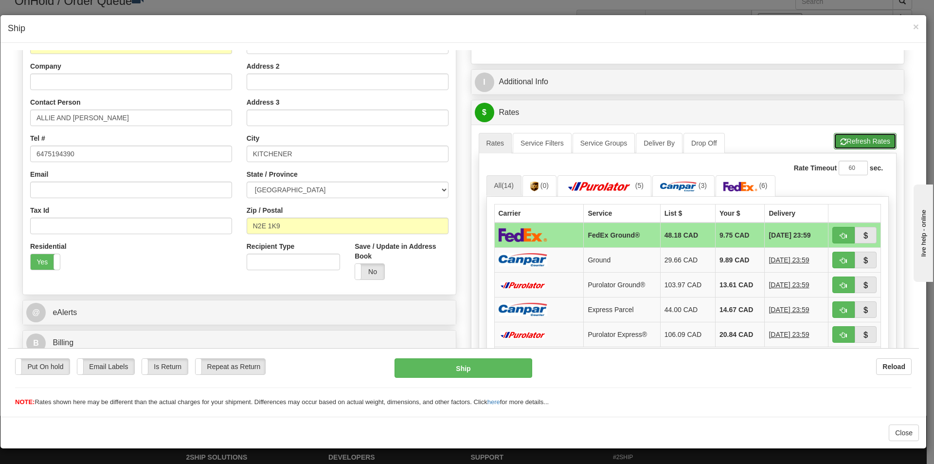
click at [875, 143] on button "Refresh Rates" at bounding box center [865, 140] width 63 height 17
click at [841, 234] on span "button" at bounding box center [844, 235] width 7 height 6
type input "92"
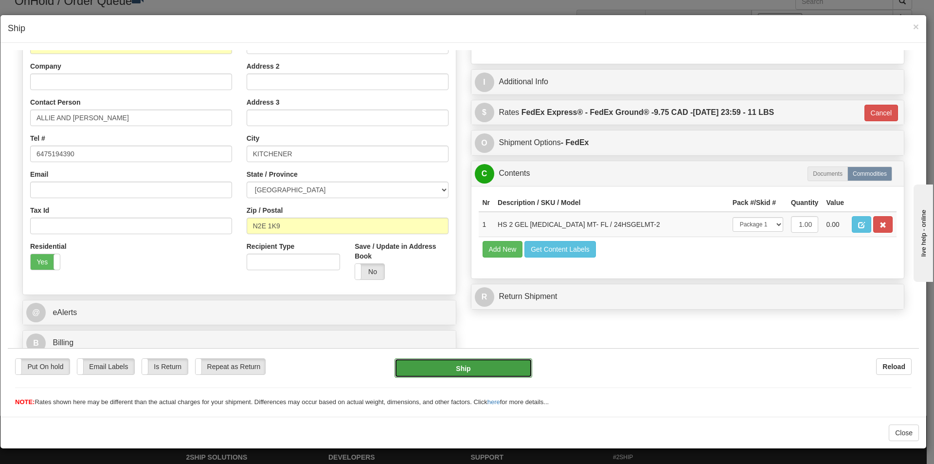
click at [450, 369] on button "Ship" at bounding box center [463, 367] width 137 height 19
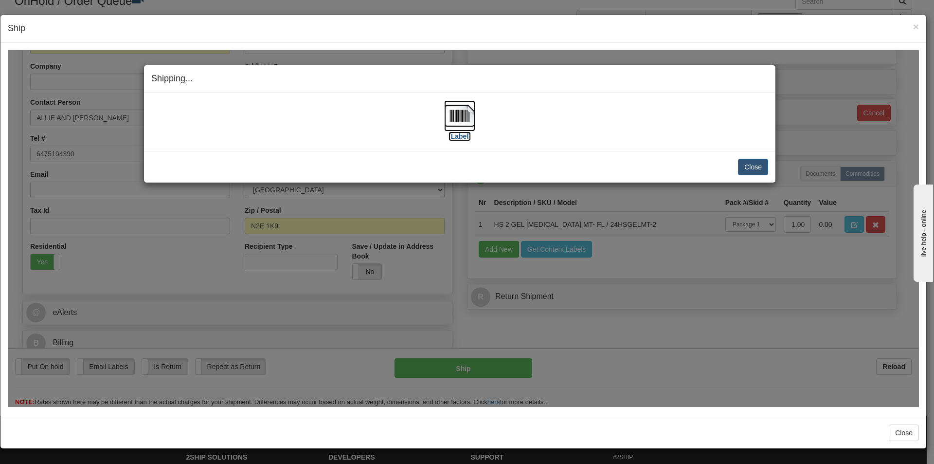
click at [455, 108] on img at bounding box center [459, 115] width 31 height 31
click at [761, 164] on button "Close" at bounding box center [753, 166] width 30 height 17
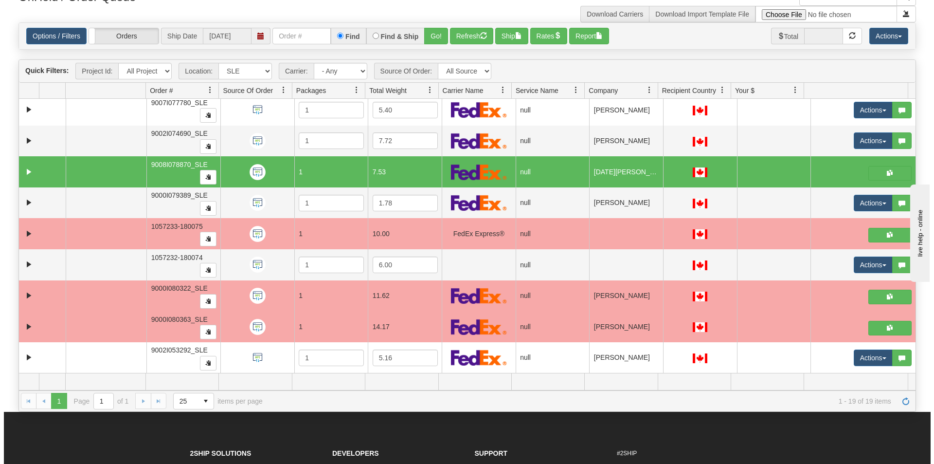
scroll to position [49, 0]
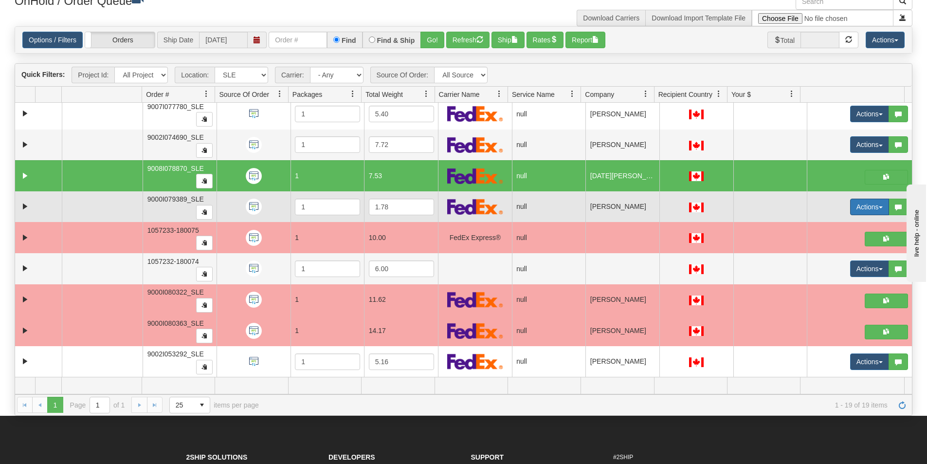
click at [862, 208] on button "Actions" at bounding box center [869, 207] width 39 height 17
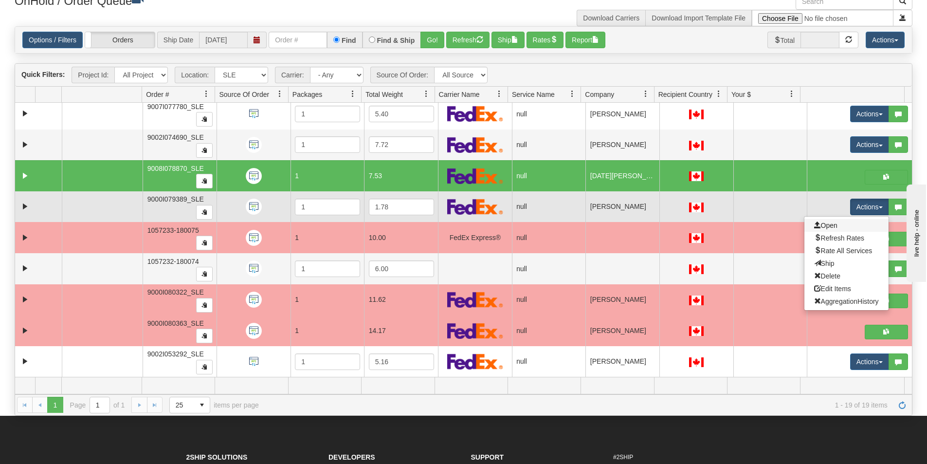
click at [845, 223] on link "Open" at bounding box center [846, 225] width 84 height 13
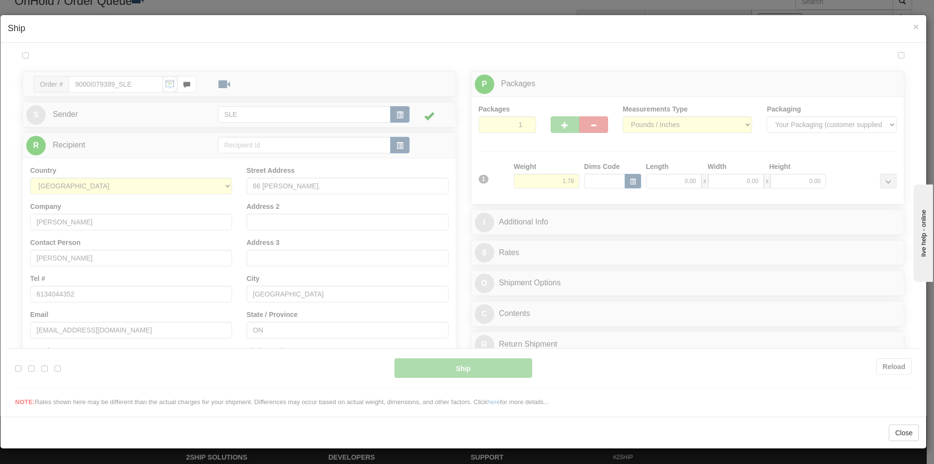
scroll to position [0, 0]
type input "17:19"
type input "16:00"
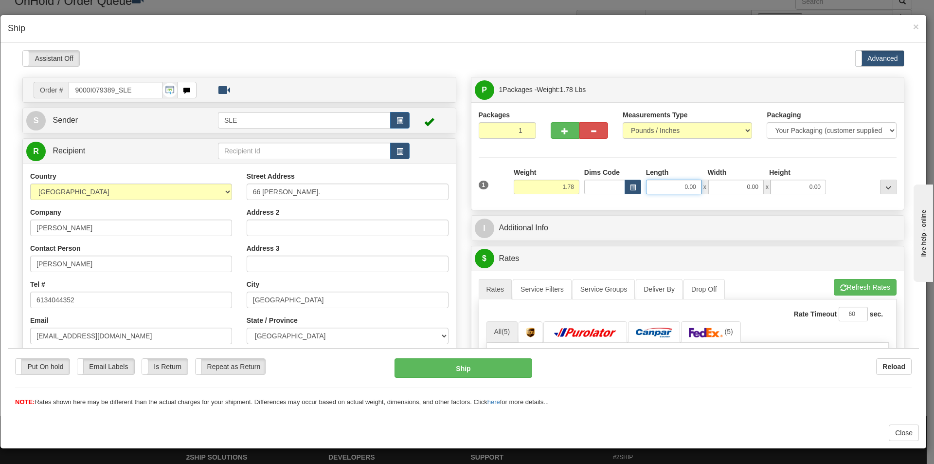
click at [680, 188] on input "0.00" at bounding box center [673, 186] width 55 height 15
type input "16.75"
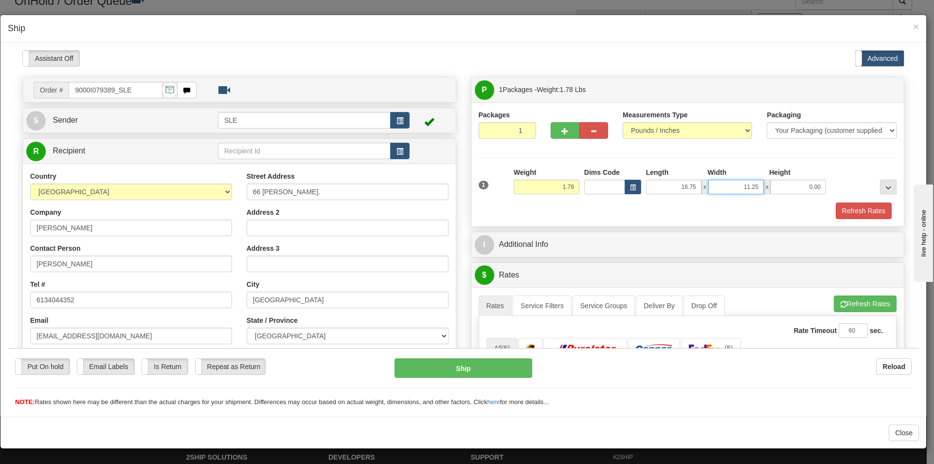
type input "11.25"
type input "20.75"
click at [744, 210] on div "Refresh Rates" at bounding box center [687, 210] width 423 height 17
click at [838, 214] on button "Refresh Rates" at bounding box center [864, 210] width 56 height 17
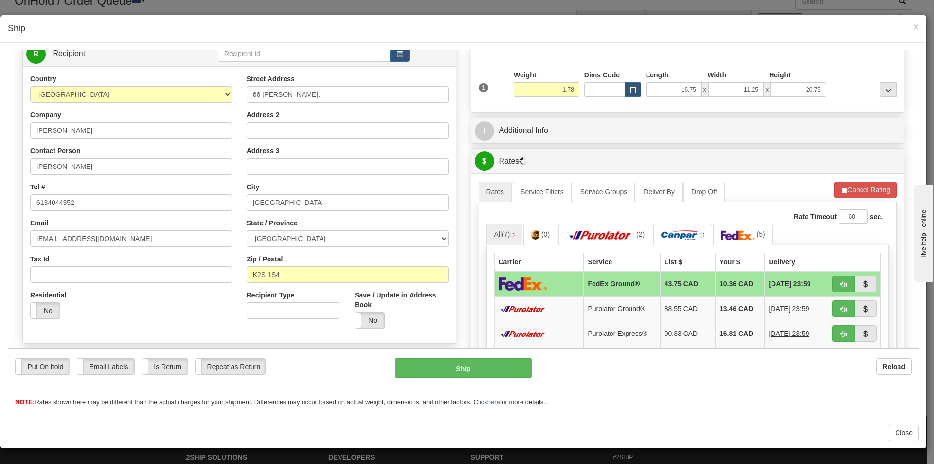
scroll to position [195, 0]
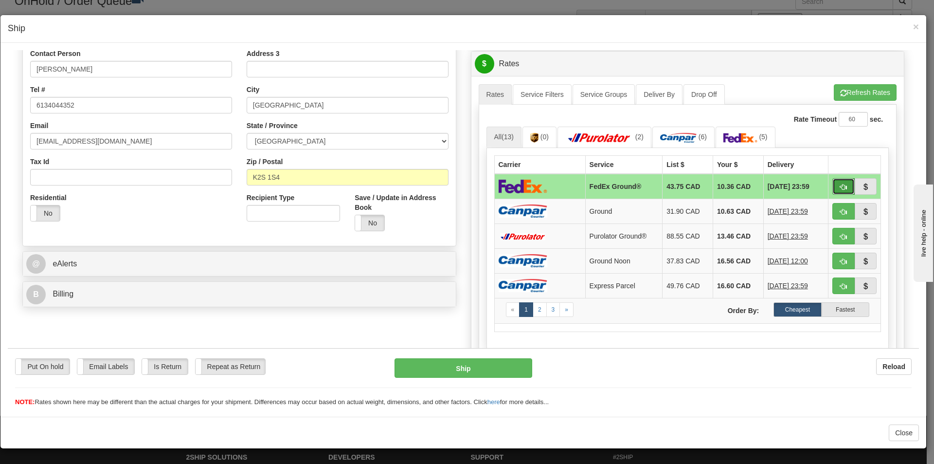
click at [841, 183] on span "button" at bounding box center [844, 186] width 7 height 6
type input "92"
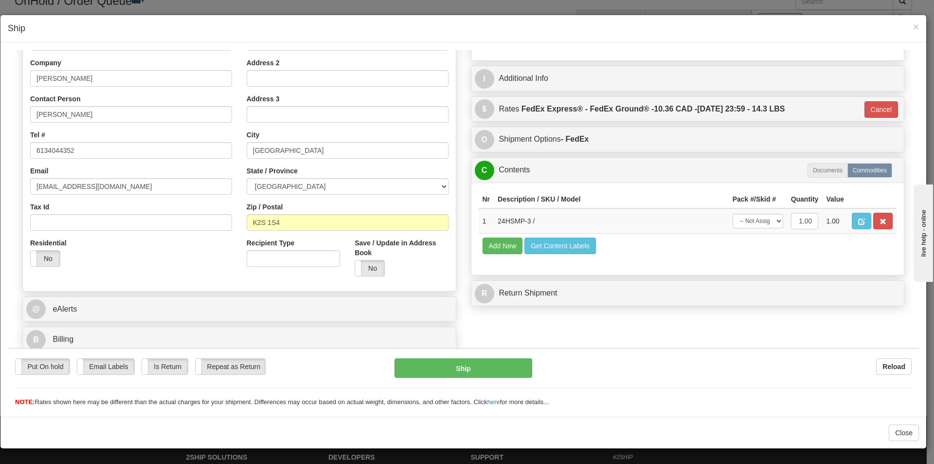
scroll to position [149, 0]
click at [736, 215] on select "-- Not Assigned -- Package 1" at bounding box center [758, 220] width 51 height 15
select select "0"
click at [733, 213] on select "-- Not Assigned -- Package 1" at bounding box center [758, 220] width 51 height 15
click at [497, 367] on button "Ship" at bounding box center [463, 367] width 137 height 19
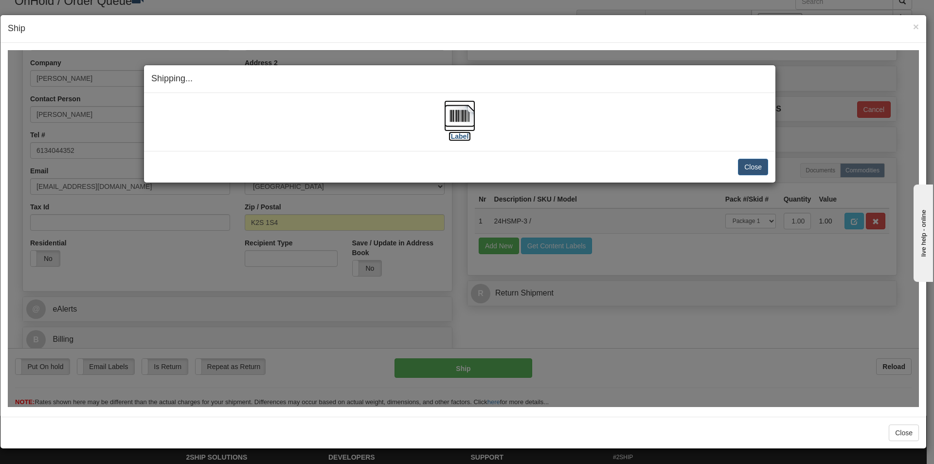
click at [461, 122] on img at bounding box center [459, 115] width 31 height 31
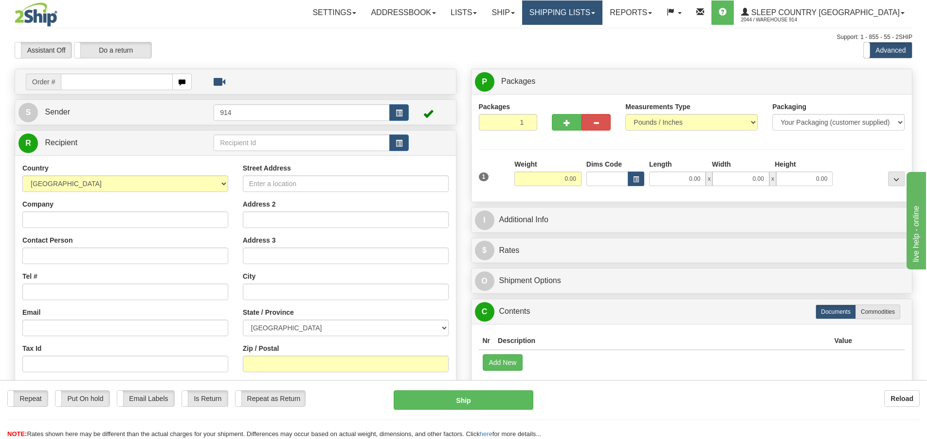
click at [603, 13] on link "Shipping lists" at bounding box center [562, 12] width 80 height 24
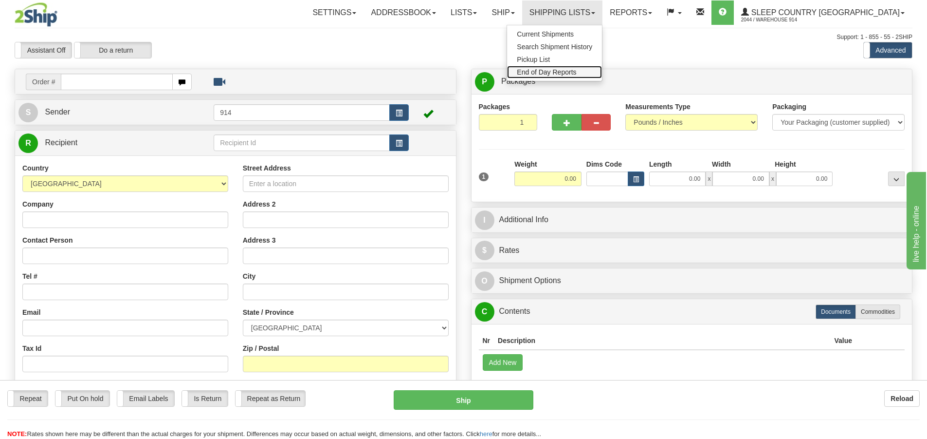
click at [576, 73] on span "End of Day Reports" at bounding box center [546, 72] width 59 height 8
